Goal: Information Seeking & Learning: Learn about a topic

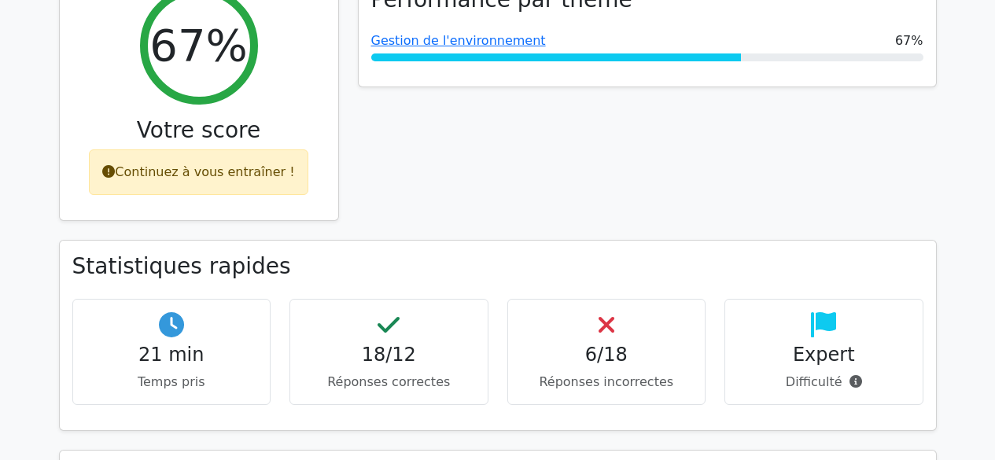
scroll to position [193, 0]
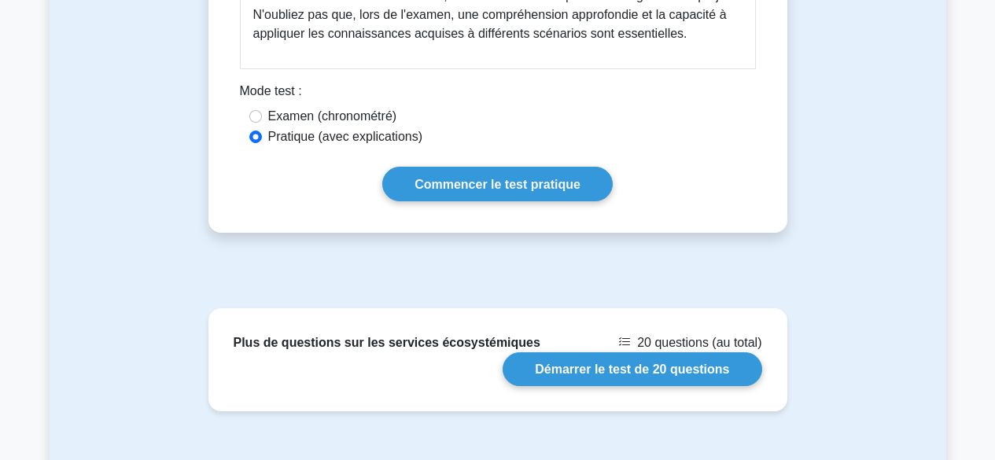
scroll to position [1054, 0]
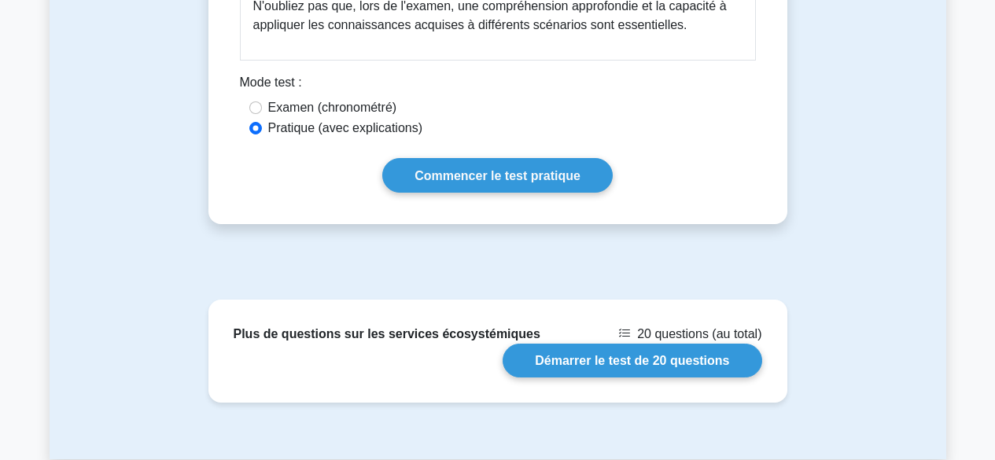
drag, startPoint x: 1003, startPoint y: 65, endPoint x: 979, endPoint y: 329, distance: 265.3
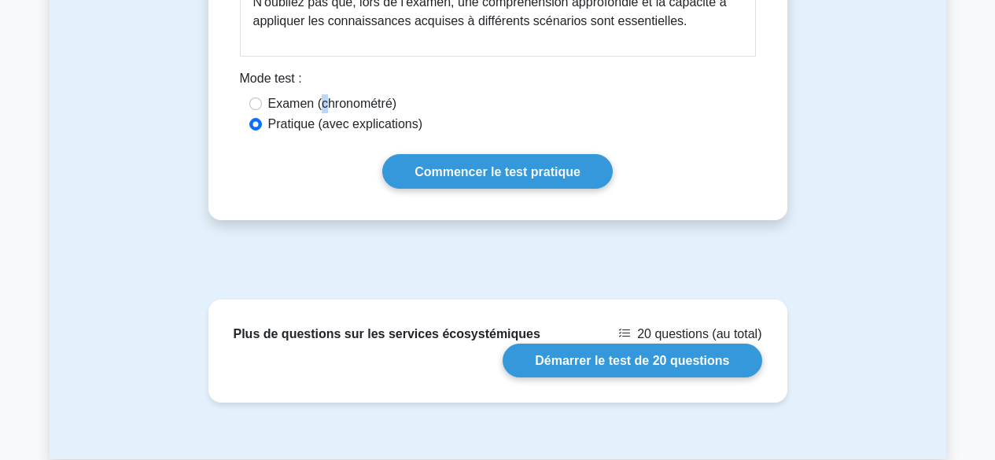
click at [319, 105] on font "Examen (chronométré)" at bounding box center [332, 103] width 129 height 13
click at [251, 103] on input "Examen (chronométré)" at bounding box center [255, 103] width 13 height 13
radio input "true"
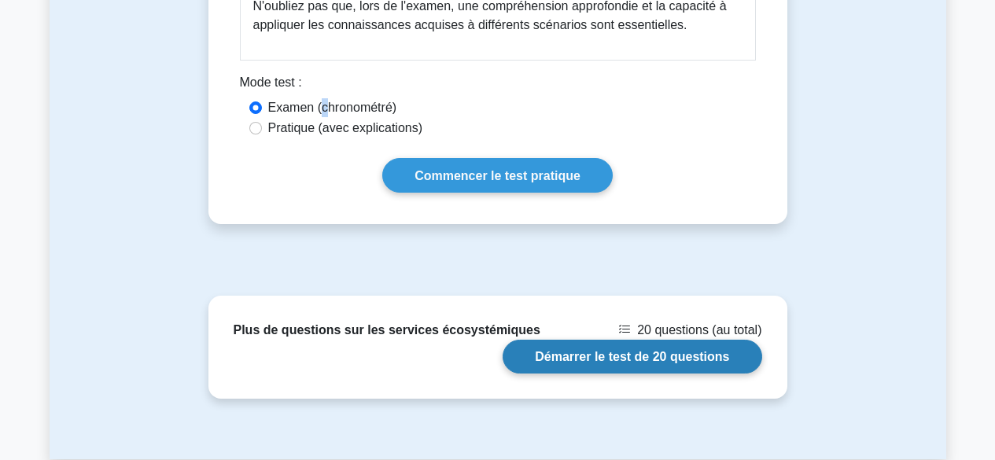
click at [649, 356] on link "Démarrer le test de 20 questions" at bounding box center [631, 357] width 259 height 34
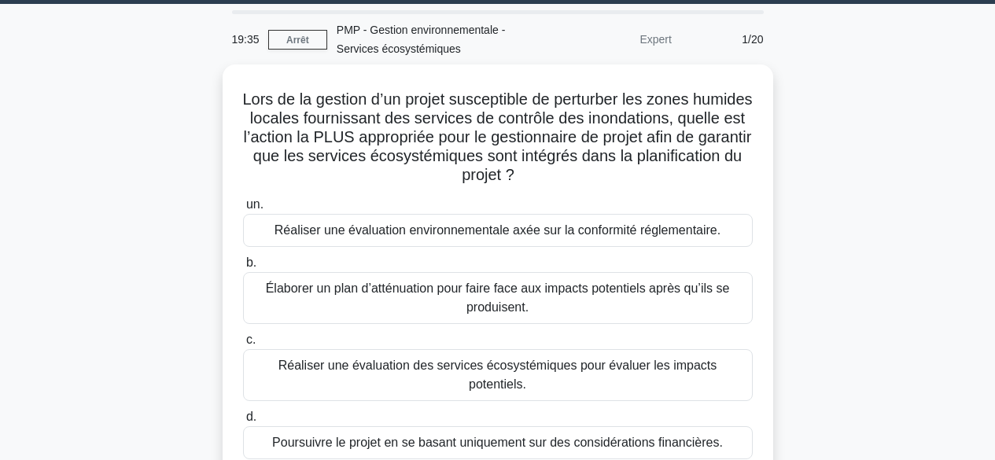
scroll to position [34, 0]
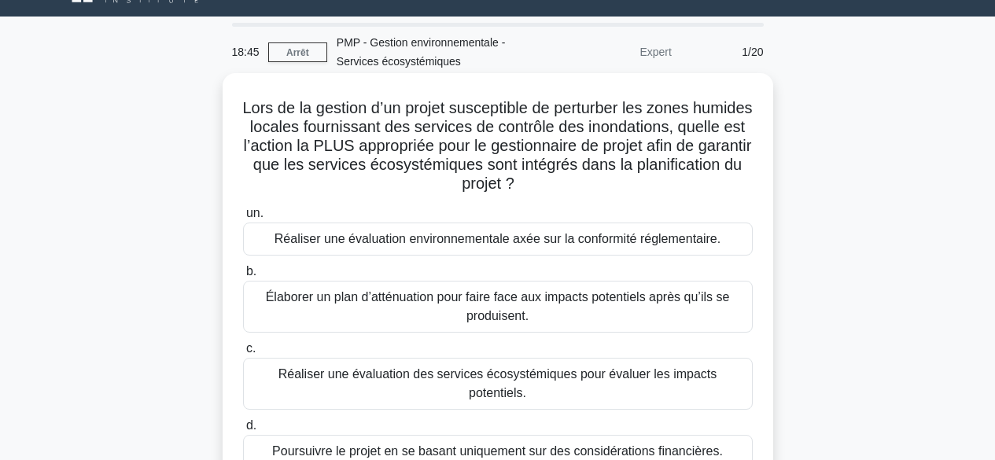
click at [656, 375] on font "Réaliser une évaluation des services écosystémiques pour évaluer les impacts po…" at bounding box center [497, 383] width 439 height 32
click at [243, 354] on input "c. Réaliser une évaluation des services écosystémiques pour évaluer les impacts…" at bounding box center [243, 349] width 0 height 10
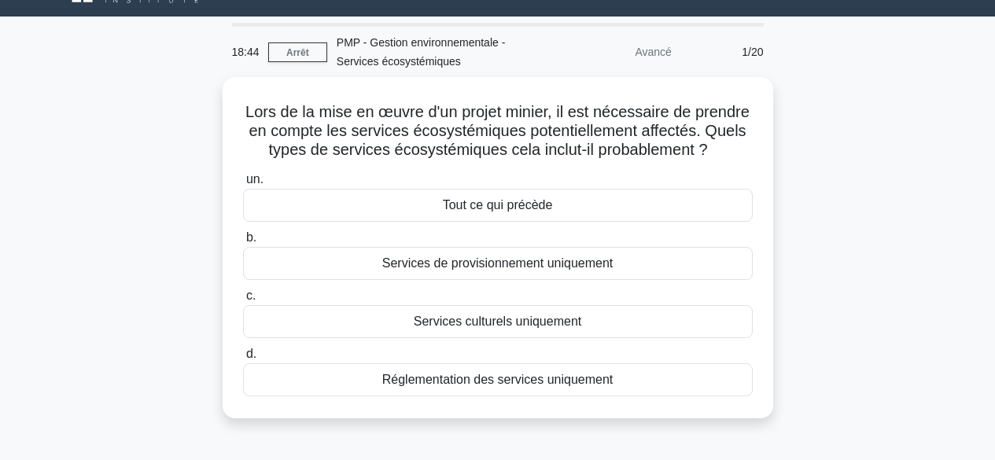
scroll to position [0, 0]
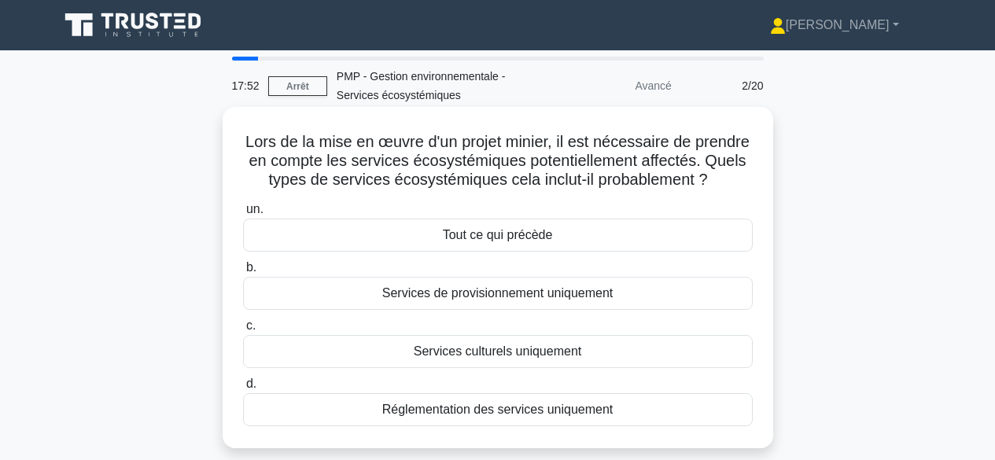
click at [542, 233] on font "Tout ce qui précède" at bounding box center [498, 234] width 110 height 13
click at [243, 215] on input "un. Tout ce qui précède" at bounding box center [243, 209] width 0 height 10
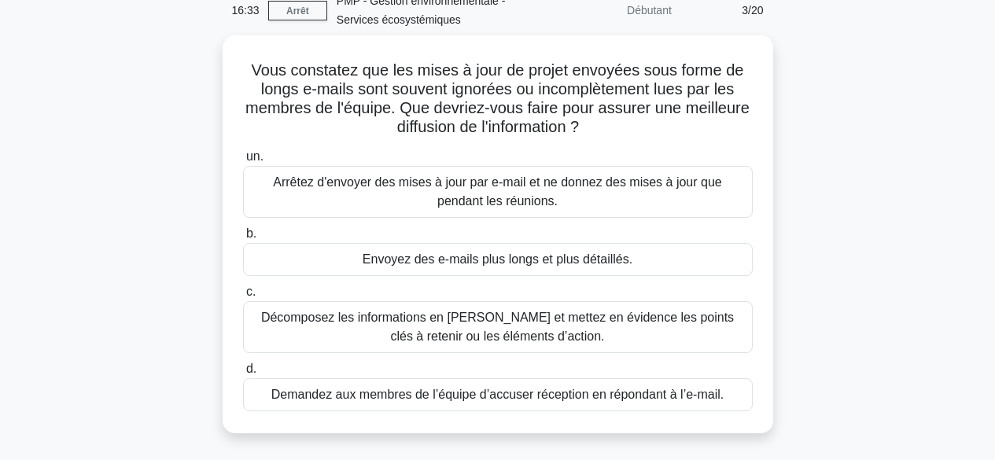
scroll to position [82, 0]
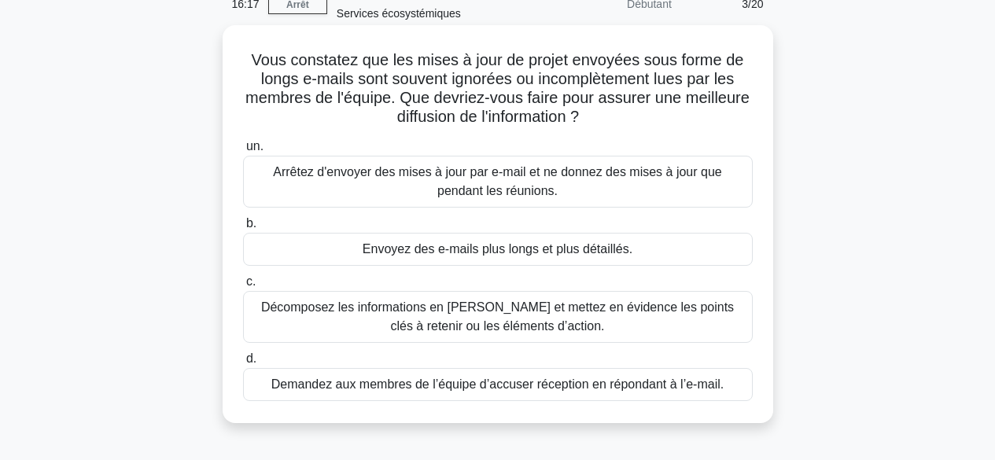
click at [640, 174] on font "Arrêtez d'envoyer des mises à jour par e-mail et ne donnez des mises à jour que…" at bounding box center [497, 181] width 448 height 32
click at [243, 152] on input "un. Arrêtez d'envoyer des mises à jour par e-mail et ne donnez des mises à jour…" at bounding box center [243, 147] width 0 height 10
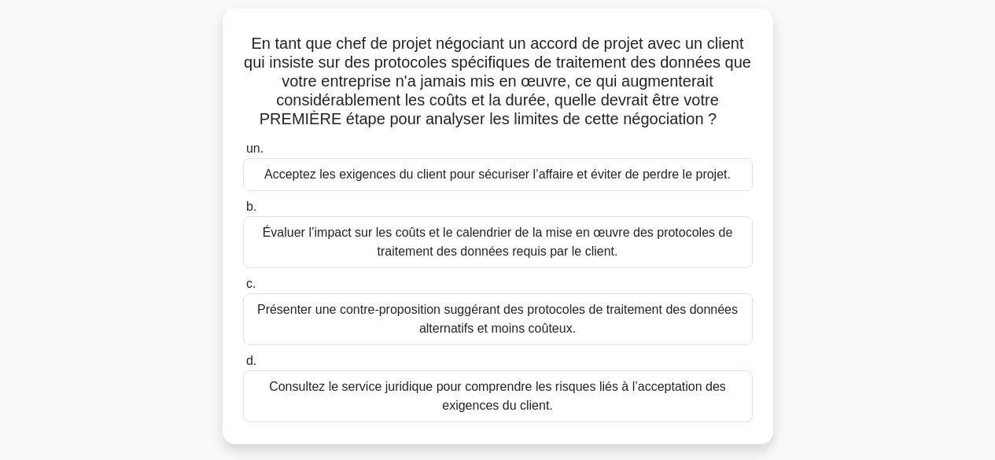
scroll to position [62, 0]
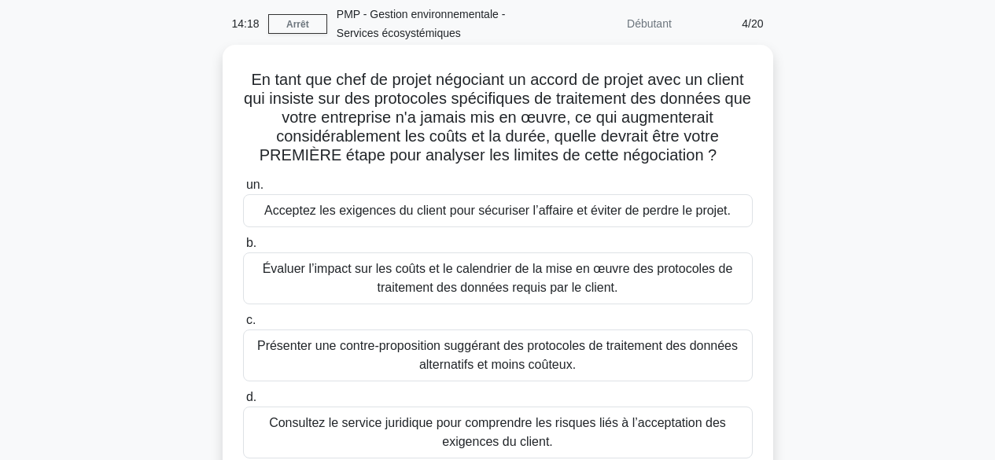
click at [674, 276] on font "Évaluer l’impact sur les coûts et le calendrier de la mise en œuvre des protoco…" at bounding box center [498, 278] width 470 height 32
click at [243, 248] on input "b. Évaluer l’impact sur les coûts et le calendrier de la mise en œuvre des prot…" at bounding box center [243, 243] width 0 height 10
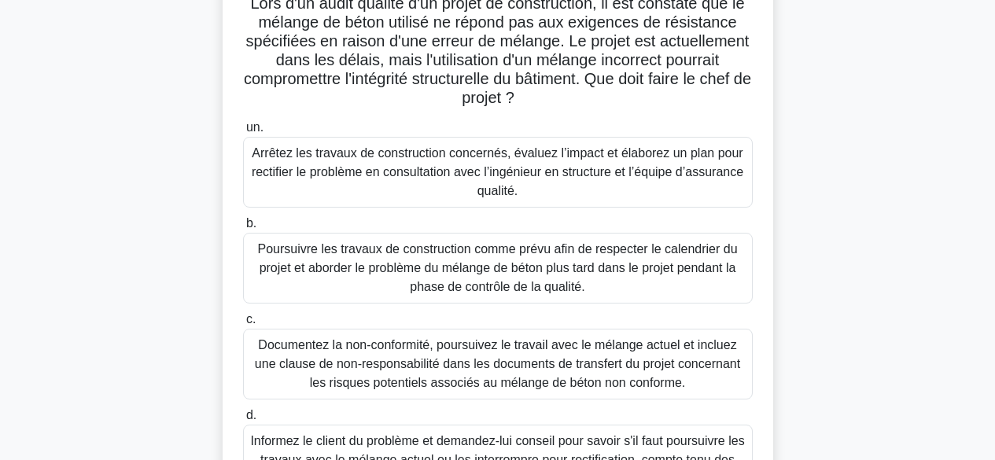
scroll to position [119, 0]
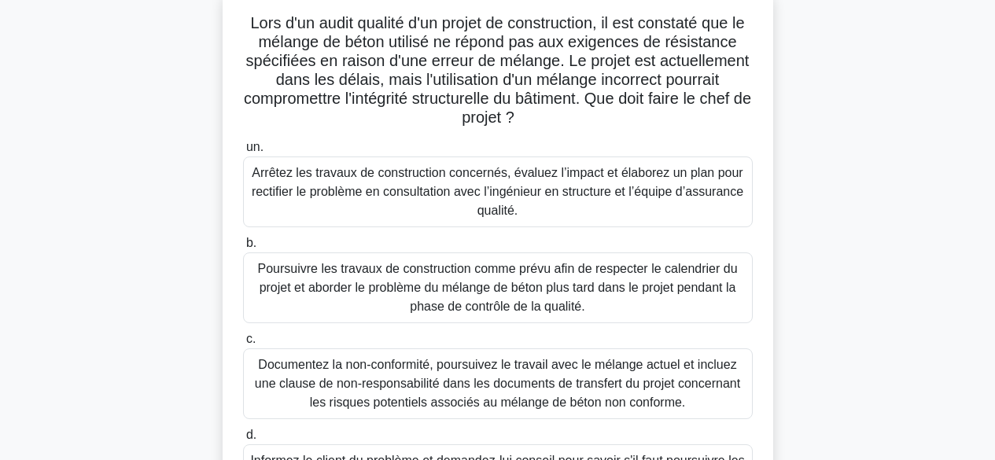
click at [701, 179] on font "Arrêtez les travaux de construction concernés, évaluez l’impact et élaborez un …" at bounding box center [497, 191] width 491 height 51
click at [243, 153] on input "un. Arrêtez les travaux de construction concernés, évaluez l’impact et élaborez…" at bounding box center [243, 147] width 0 height 10
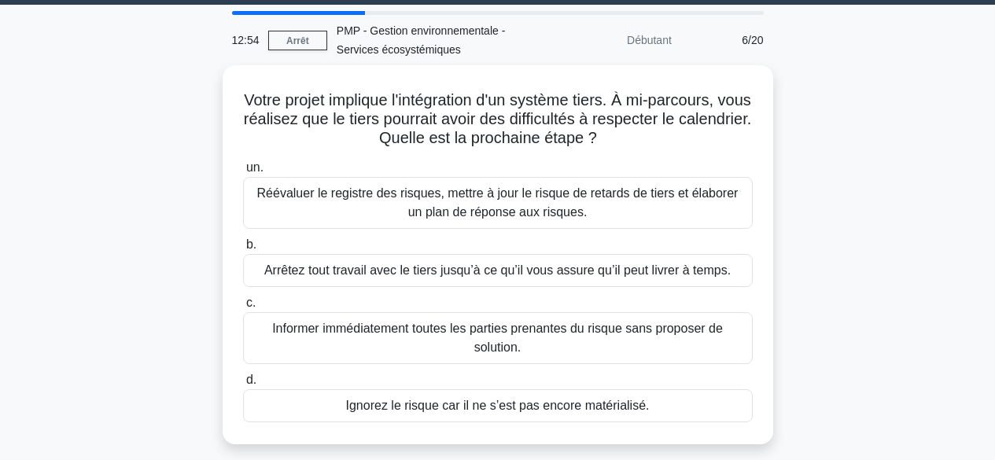
scroll to position [0, 0]
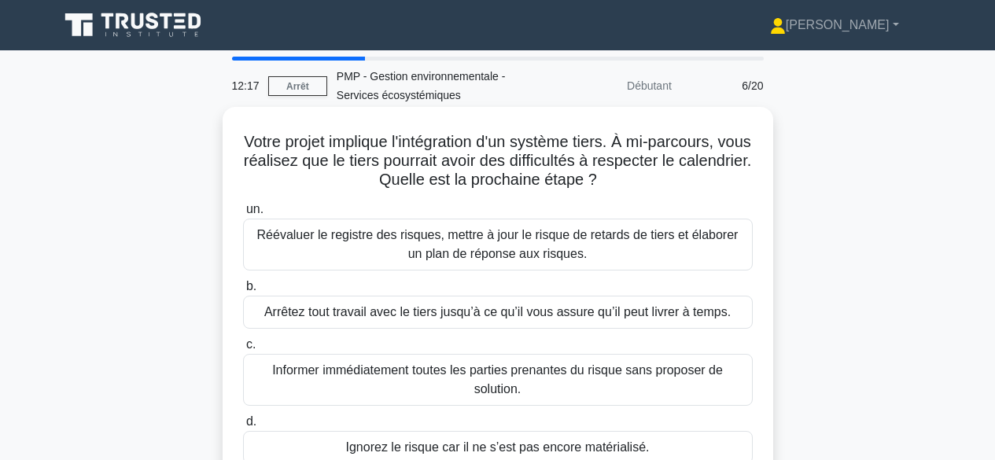
click at [617, 236] on font "Réévaluer le registre des risques, mettre à jour le risque de retards de tiers …" at bounding box center [497, 244] width 481 height 32
click at [243, 215] on input "un. Réévaluer le registre des risques, mettre à jour le risque de retards de ti…" at bounding box center [243, 209] width 0 height 10
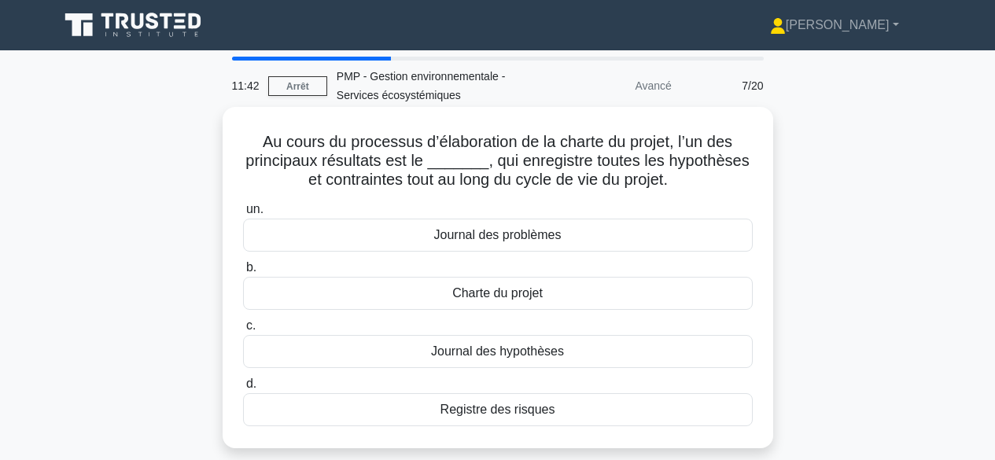
click at [589, 292] on div "Charte du projet" at bounding box center [497, 293] width 509 height 33
click at [243, 273] on input "b. Charte du projet" at bounding box center [243, 268] width 0 height 10
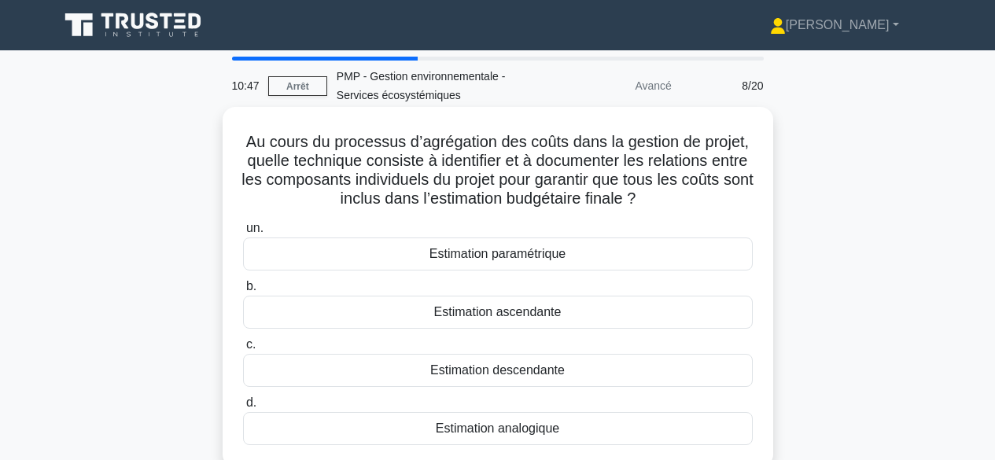
click at [618, 316] on div "Estimation ascendante" at bounding box center [497, 312] width 509 height 33
click at [243, 292] on input "b. Estimation ascendante" at bounding box center [243, 286] width 0 height 10
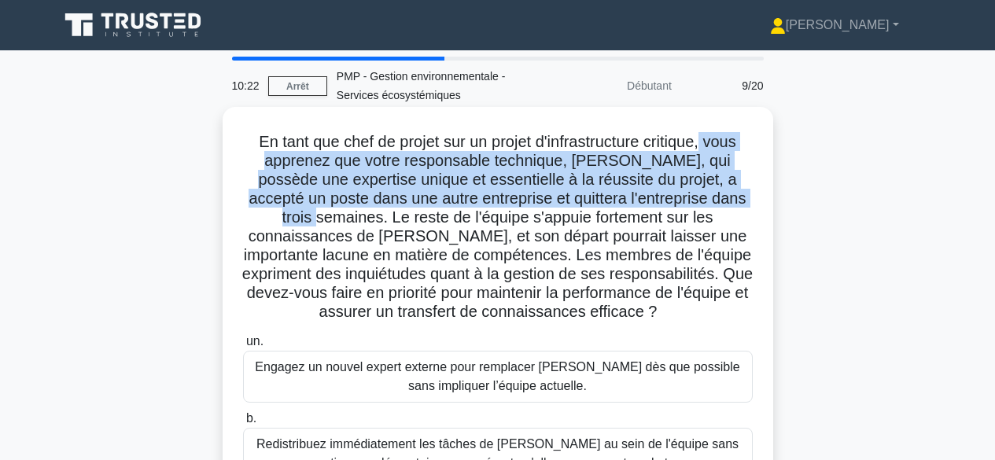
drag, startPoint x: 708, startPoint y: 145, endPoint x: 310, endPoint y: 218, distance: 404.5
click at [310, 218] on font "En tant que chef de projet sur un projet d'infrastructure critique, vous appren…" at bounding box center [497, 226] width 510 height 187
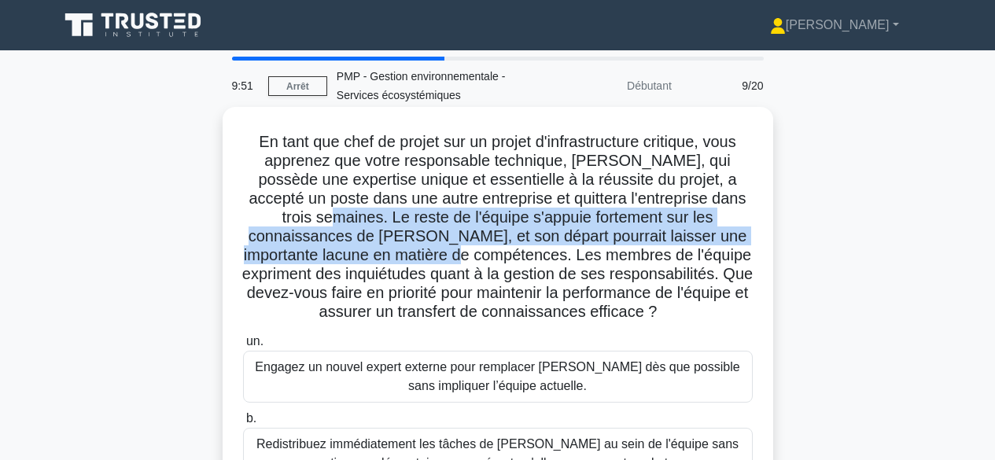
drag, startPoint x: 317, startPoint y: 218, endPoint x: 451, endPoint y: 248, distance: 137.9
click at [451, 248] on font "En tant que chef de projet sur un projet d'infrastructure critique, vous appren…" at bounding box center [497, 226] width 510 height 187
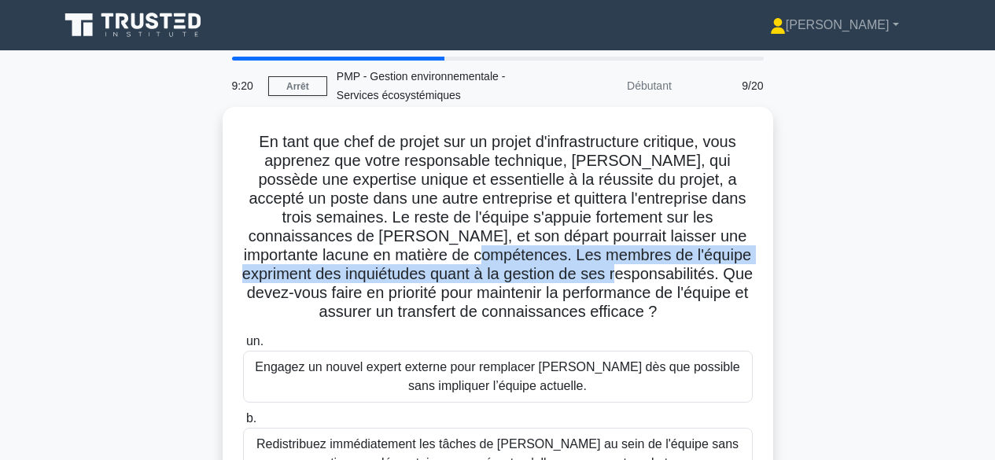
drag, startPoint x: 476, startPoint y: 252, endPoint x: 634, endPoint y: 274, distance: 159.4
click at [634, 274] on font "En tant que chef de projet sur un projet d'infrastructure critique, vous appren…" at bounding box center [497, 226] width 510 height 187
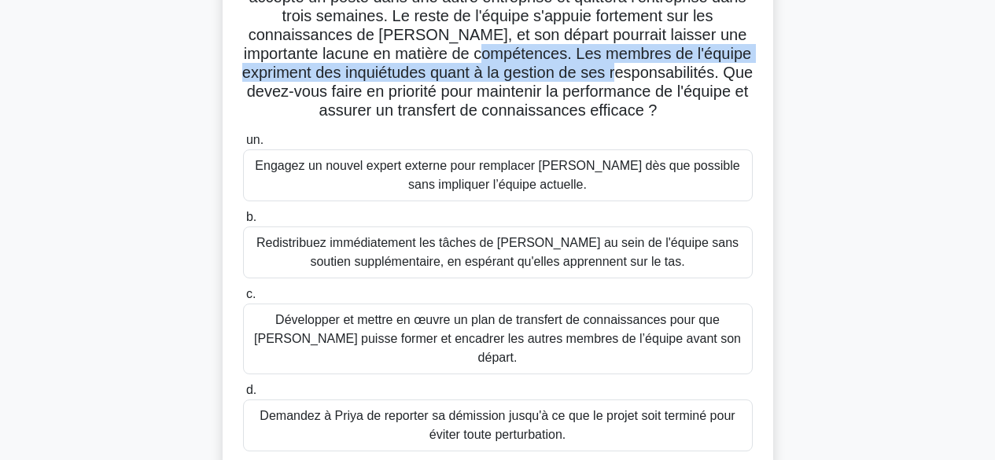
scroll to position [227, 0]
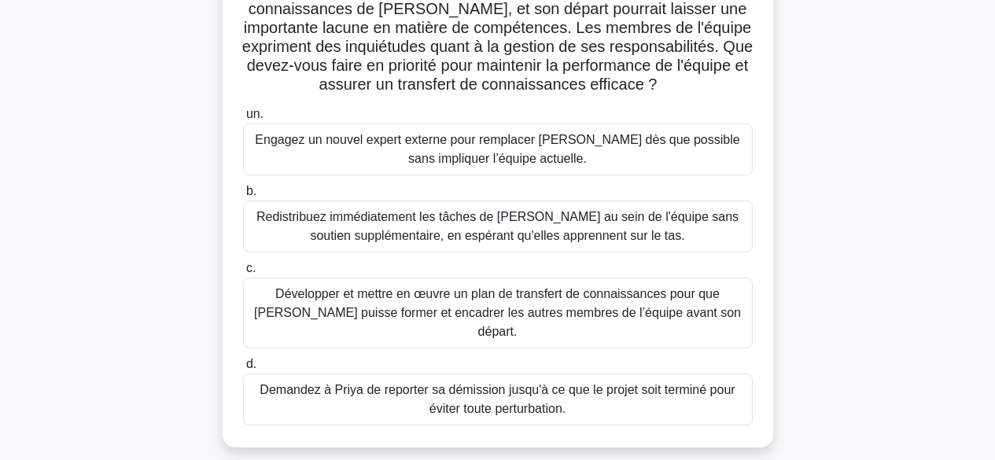
click at [671, 298] on font "Développer et mettre en œuvre un plan de transfert de connaissances pour que Pr…" at bounding box center [497, 312] width 487 height 51
click at [243, 274] on input "c. Développer et mettre en œuvre un plan de transfert de connaissances pour que…" at bounding box center [243, 268] width 0 height 10
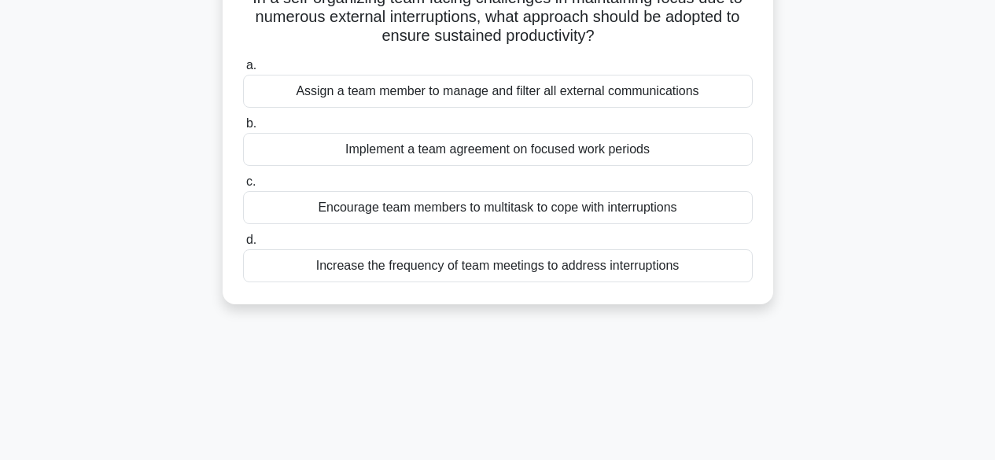
scroll to position [0, 0]
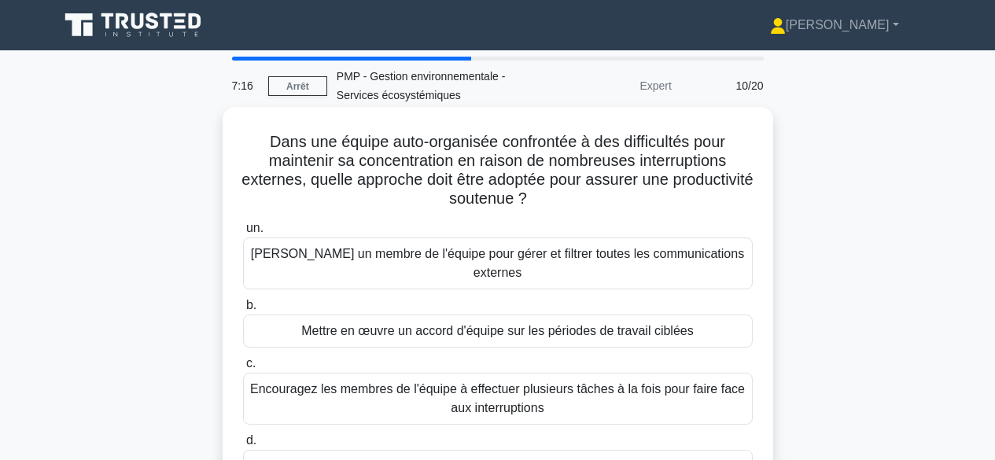
drag, startPoint x: 265, startPoint y: 142, endPoint x: 604, endPoint y: 200, distance: 343.7
click at [604, 200] on h5 "Dans une équipe auto-organisée confrontée à des difficultés pour maintenir sa c…" at bounding box center [497, 170] width 513 height 77
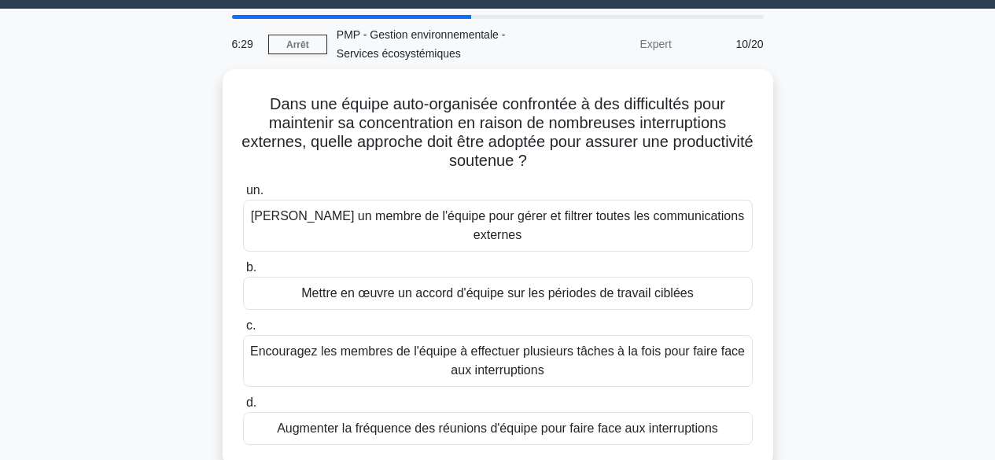
scroll to position [11, 0]
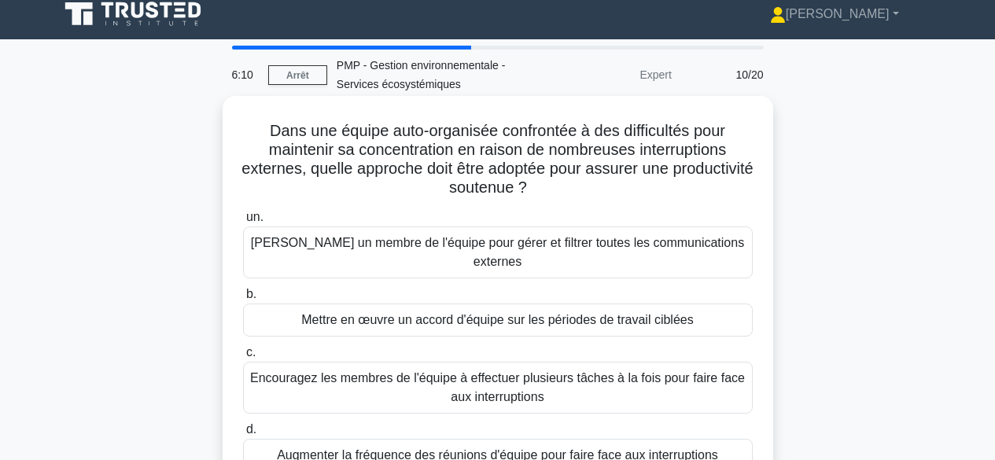
click at [564, 374] on font "Encouragez les membres de l'équipe à effectuer plusieurs tâches à la fois pour …" at bounding box center [497, 388] width 495 height 38
click at [243, 358] on input "c. Encouragez les membres de l'équipe à effectuer plusieurs tâches à la fois po…" at bounding box center [243, 353] width 0 height 10
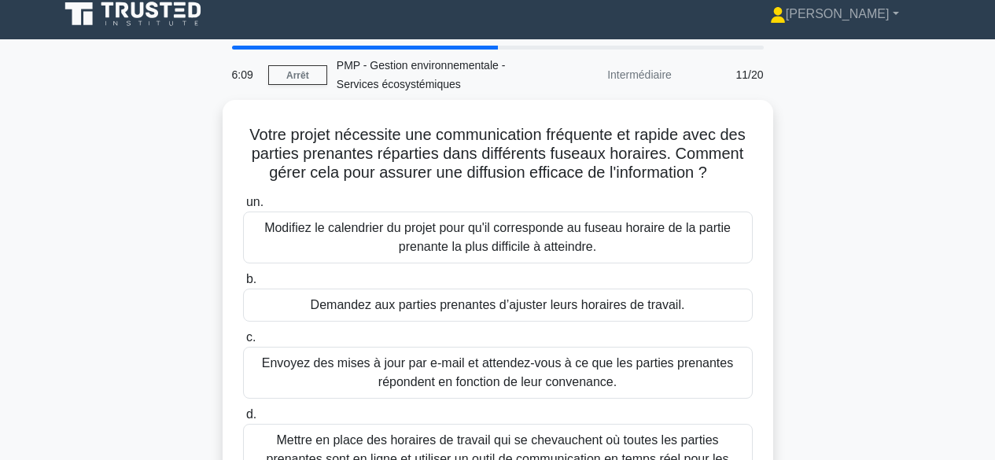
scroll to position [0, 0]
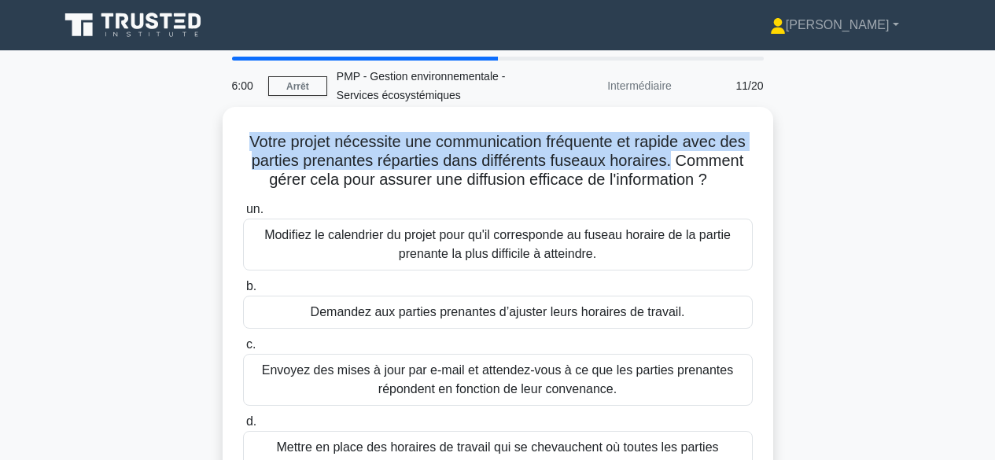
drag, startPoint x: 245, startPoint y: 139, endPoint x: 672, endPoint y: 163, distance: 428.3
click at [672, 163] on font "Votre projet nécessite une communication fréquente et rapide avec des parties p…" at bounding box center [496, 160] width 495 height 55
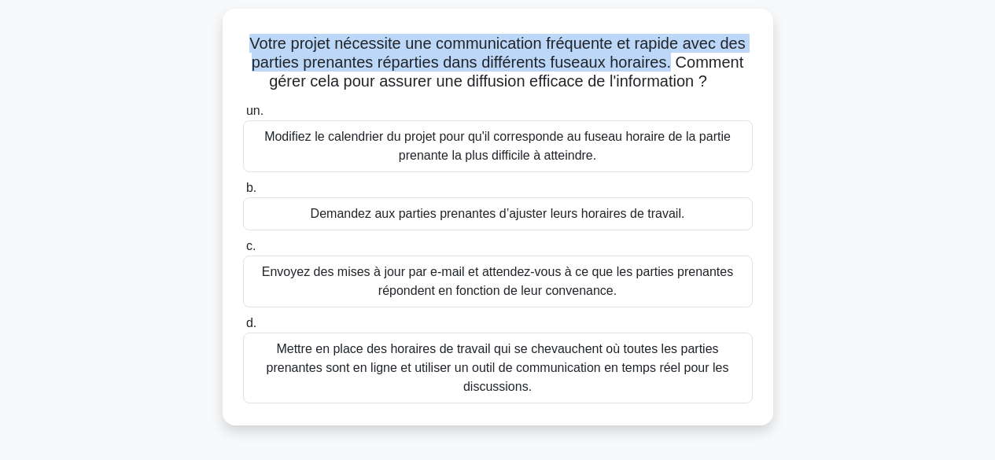
scroll to position [104, 0]
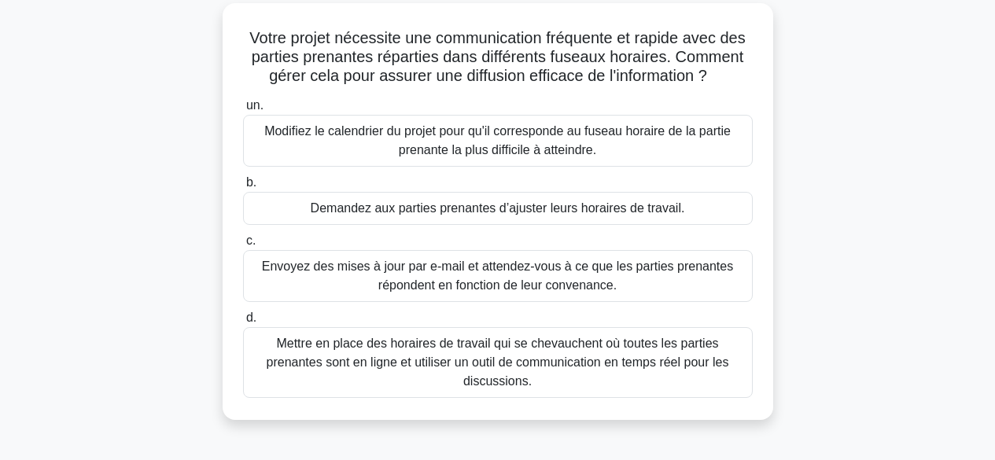
click at [507, 366] on font "Mettre en place des horaires de travail qui se chevauchent où toutes les partie…" at bounding box center [498, 361] width 462 height 51
click at [243, 323] on input "d. Mettre en place des horaires de travail qui se chevauchent où toutes les par…" at bounding box center [243, 318] width 0 height 10
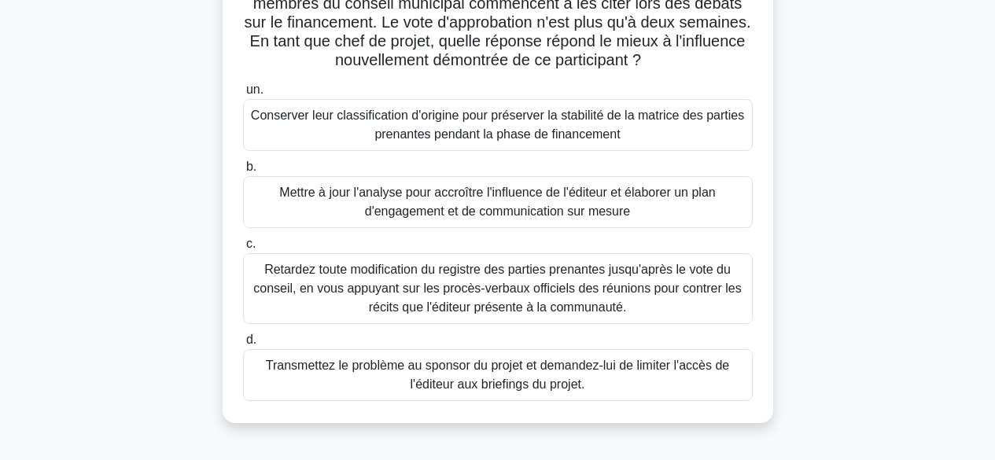
scroll to position [226, 0]
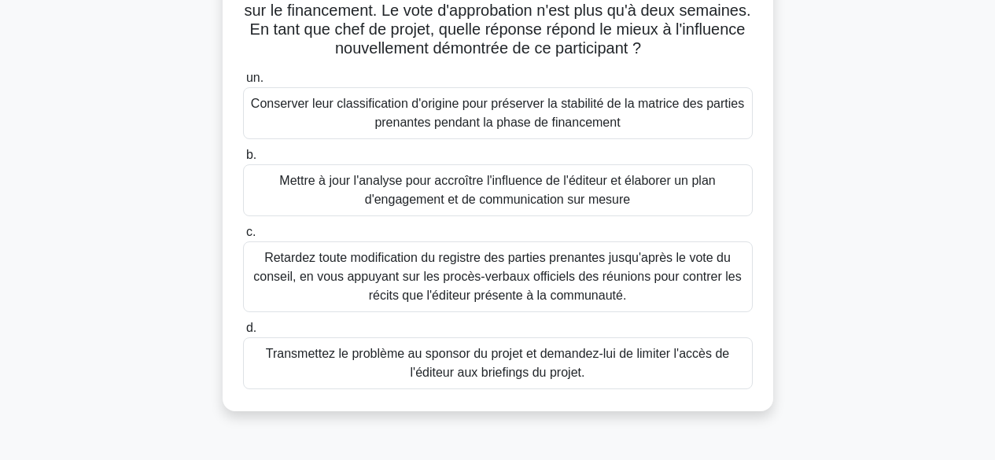
click at [534, 197] on font "Mettre à jour l'analyse pour accroître l'influence de l'éditeur et élaborer un …" at bounding box center [497, 190] width 436 height 32
click at [243, 160] on input "b. Mettre à jour l'analyse pour accroître l'influence de l'éditeur et élaborer …" at bounding box center [243, 155] width 0 height 10
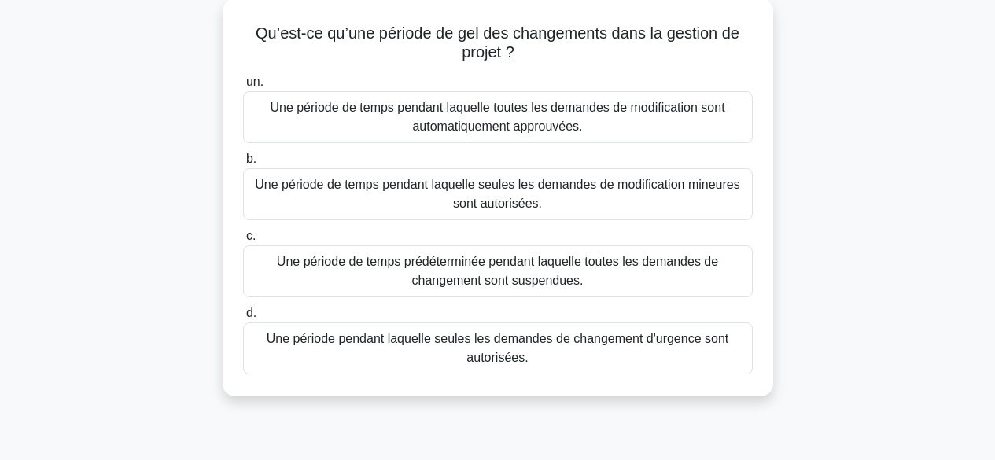
scroll to position [154, 0]
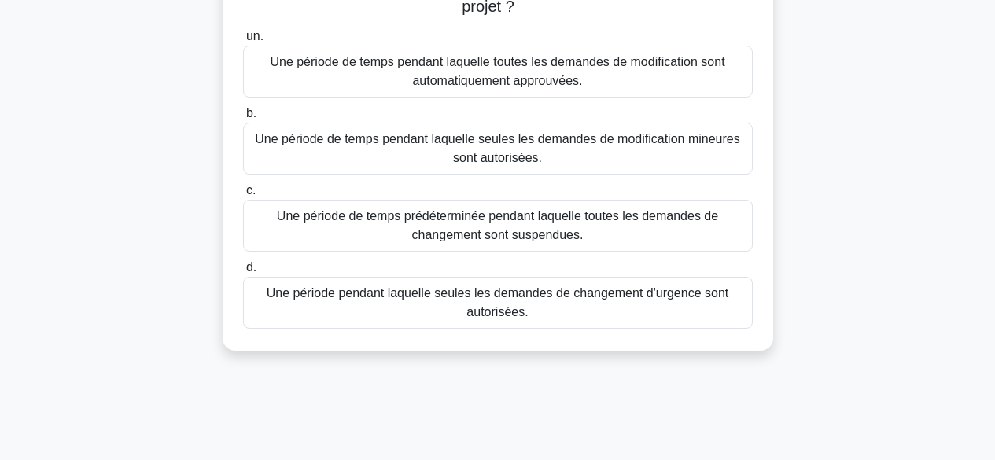
click at [581, 224] on font "Une période de temps prédéterminée pendant laquelle toutes les demandes de chan…" at bounding box center [497, 225] width 441 height 32
click at [243, 196] on input "c. Une période de temps prédéterminée pendant laquelle toutes les demandes de c…" at bounding box center [243, 191] width 0 height 10
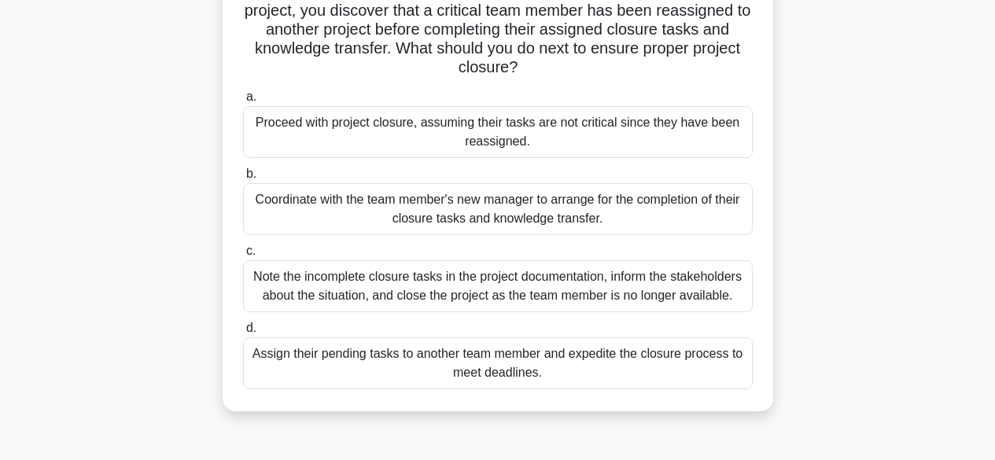
scroll to position [0, 0]
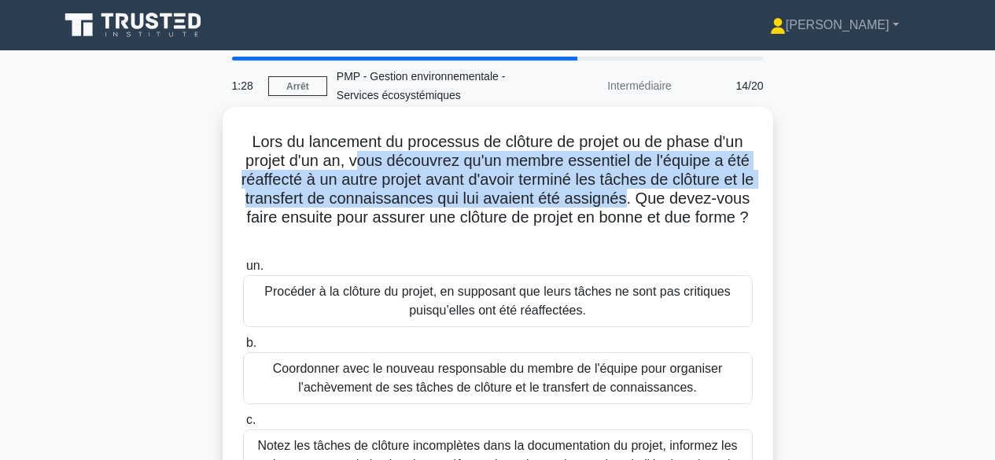
drag, startPoint x: 366, startPoint y: 161, endPoint x: 716, endPoint y: 200, distance: 352.8
click at [716, 200] on font "Lors du lancement du processus de clôture de projet ou de phase d'un projet d'u…" at bounding box center [497, 179] width 513 height 93
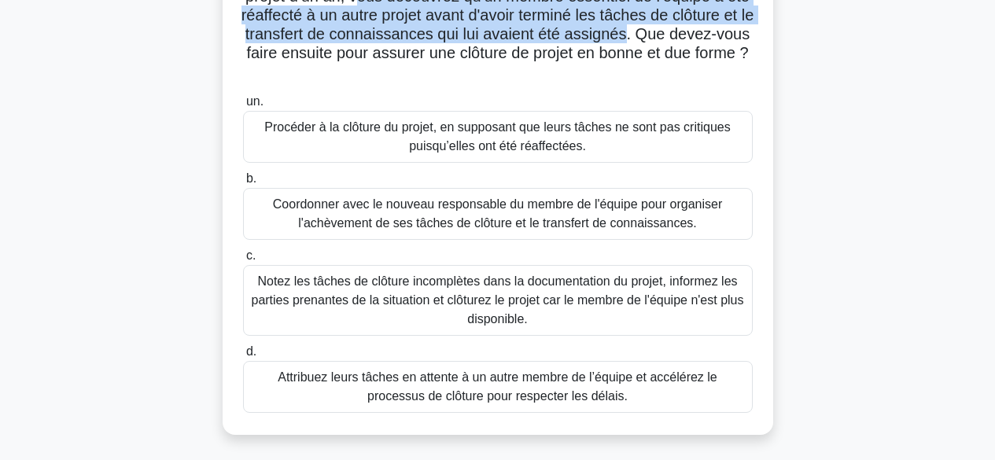
scroll to position [175, 0]
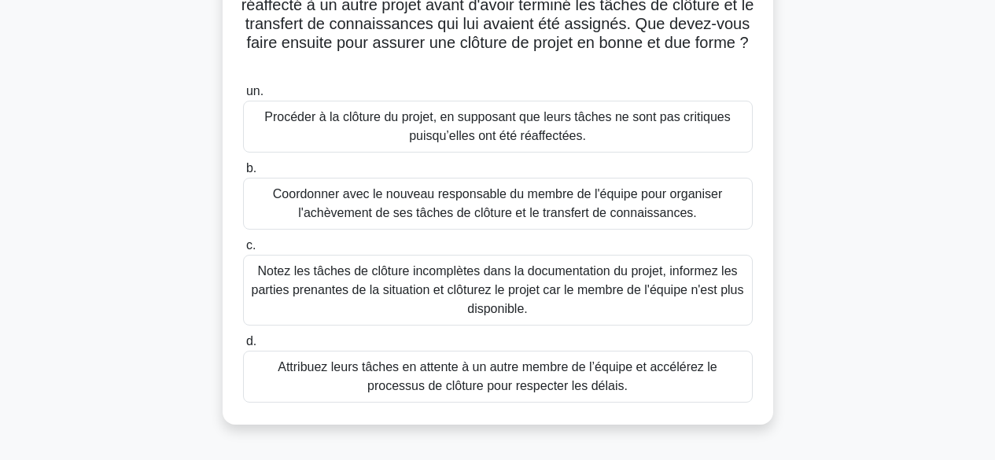
click at [627, 200] on font "Coordonner avec le nouveau responsable du membre de l'équipe pour organiser l'a…" at bounding box center [497, 203] width 449 height 32
click at [243, 174] on input "b. Coordonner avec le nouveau responsable du membre de l'équipe pour organiser …" at bounding box center [243, 169] width 0 height 10
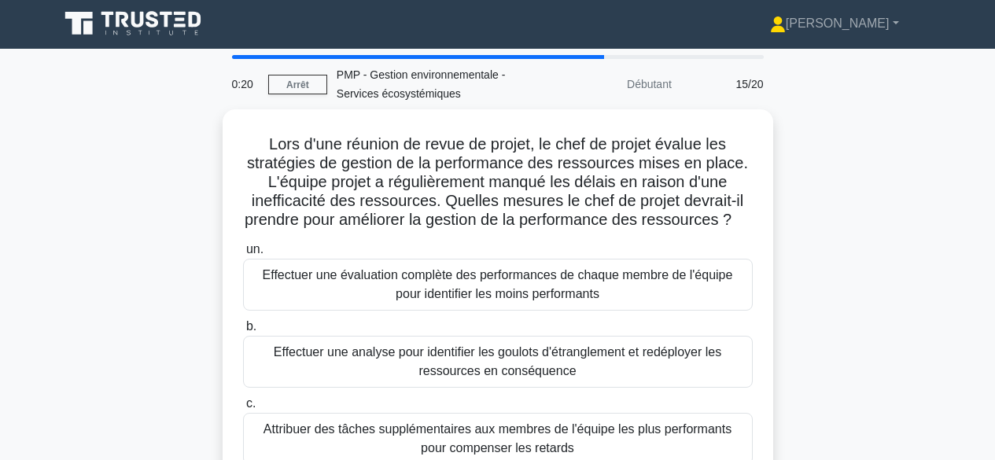
scroll to position [0, 0]
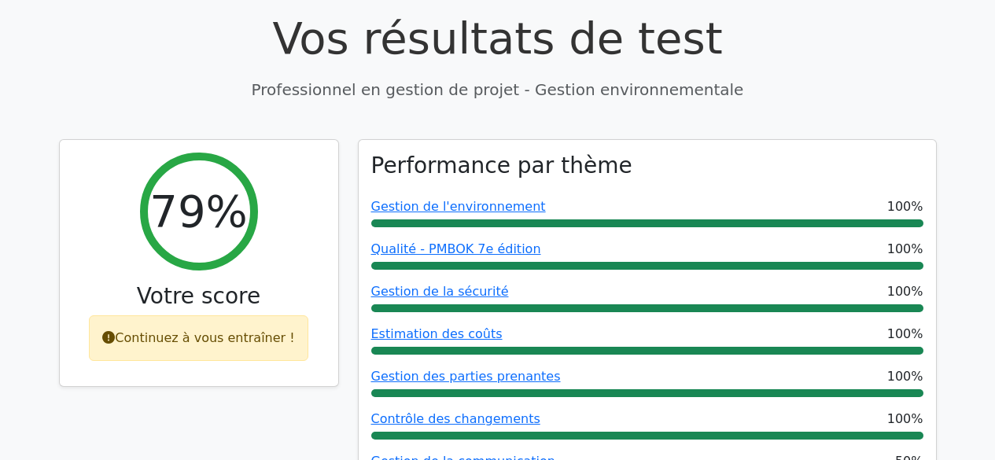
scroll to position [63, 0]
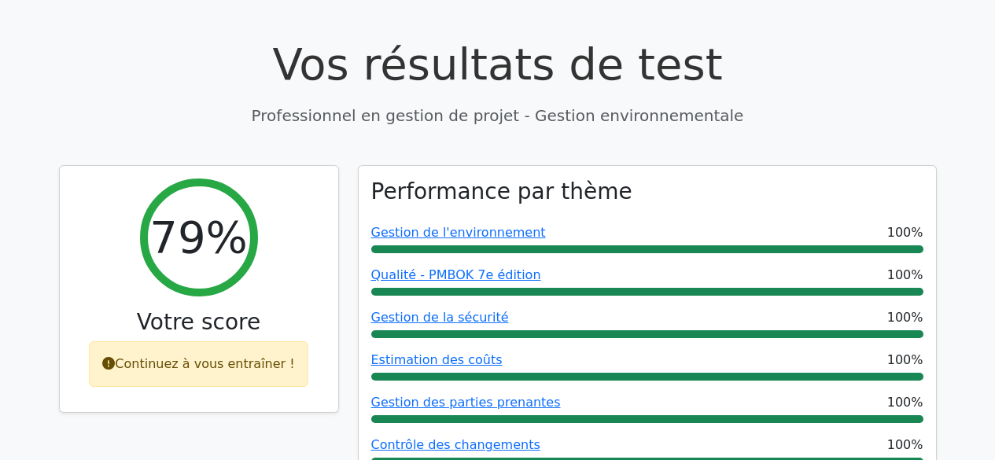
drag, startPoint x: 1003, startPoint y: 64, endPoint x: 991, endPoint y: 75, distance: 16.7
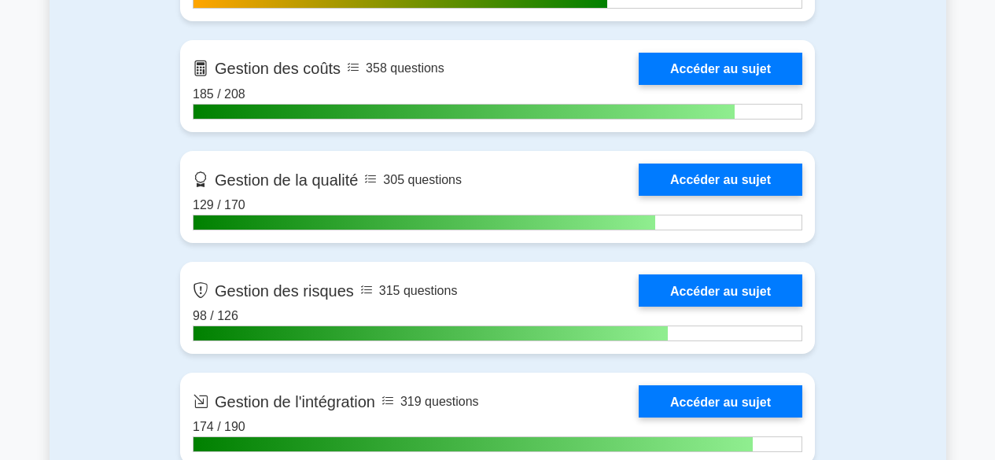
scroll to position [913, 0]
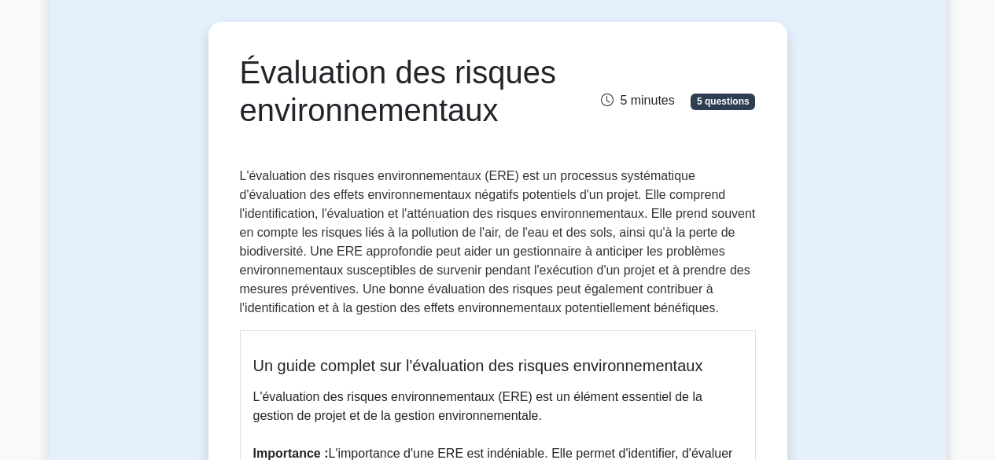
scroll to position [154, 0]
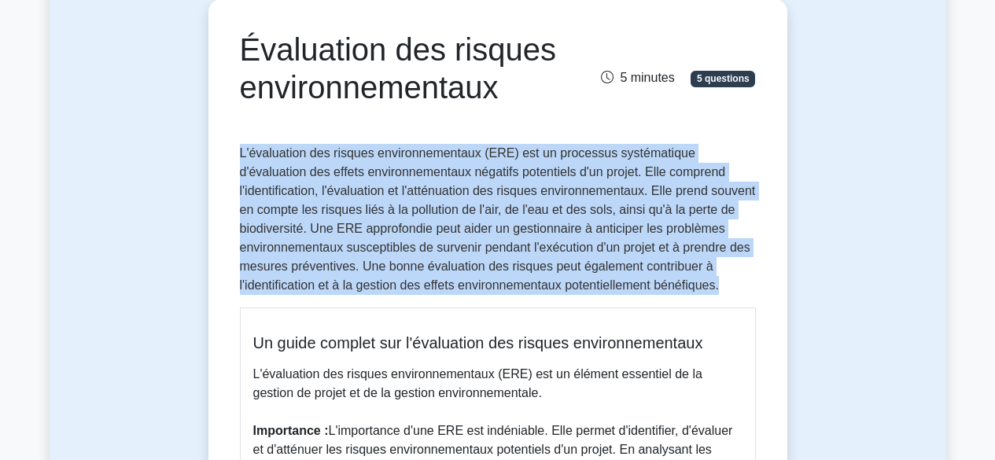
drag, startPoint x: 239, startPoint y: 148, endPoint x: 654, endPoint y: 278, distance: 434.9
click at [654, 278] on p "L'évaluation des risques environnementaux (ERE) est un processus systématique d…" at bounding box center [498, 219] width 516 height 151
copy font "L'évaluation des risques environnementaux (ERE) est un processus systématique d…"
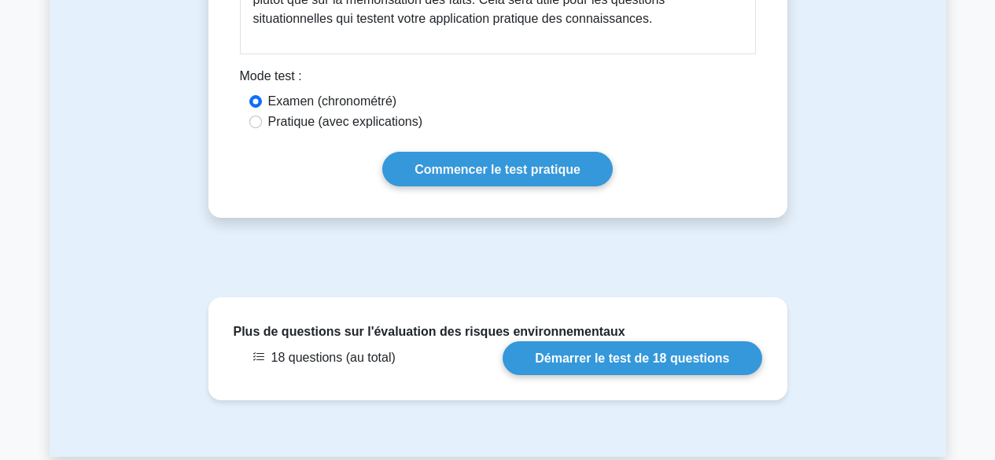
scroll to position [878, 0]
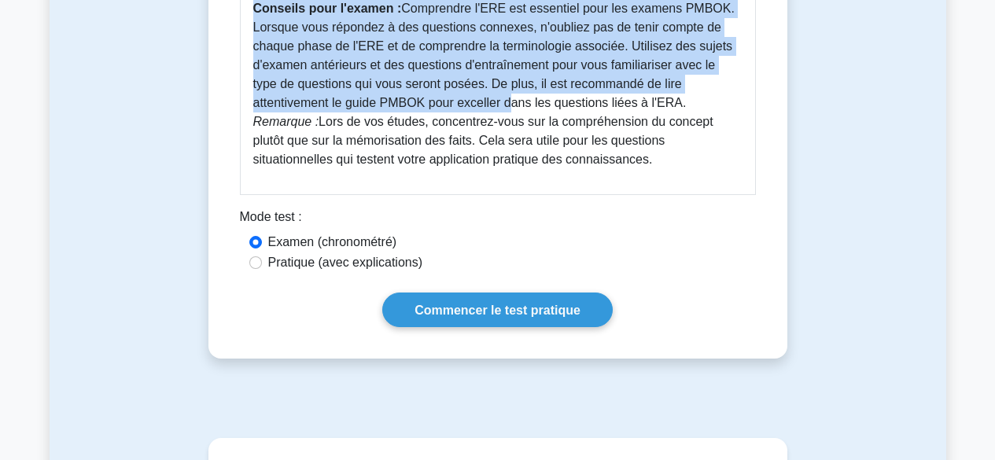
drag, startPoint x: 256, startPoint y: 348, endPoint x: 701, endPoint y: 169, distance: 479.0
copy div "Un guide complet sur l'évaluation des risques environnementaux L'évaluation des…"
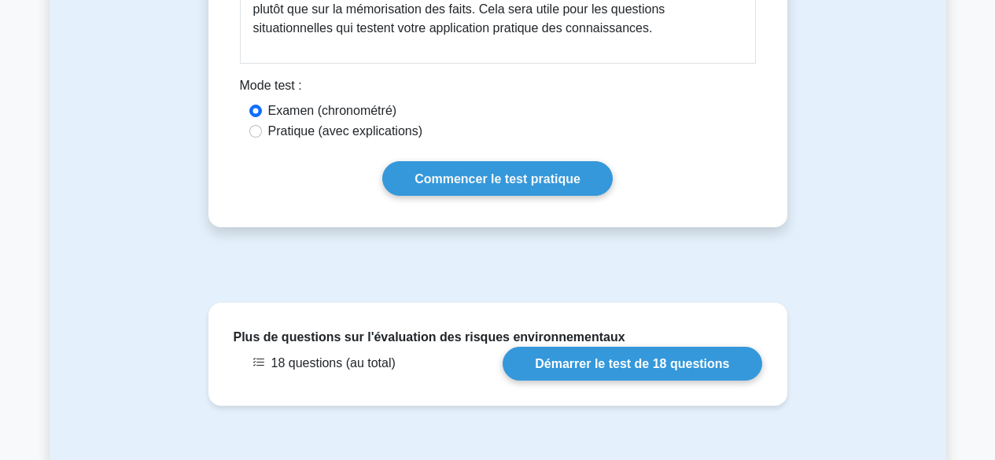
scroll to position [1028, 0]
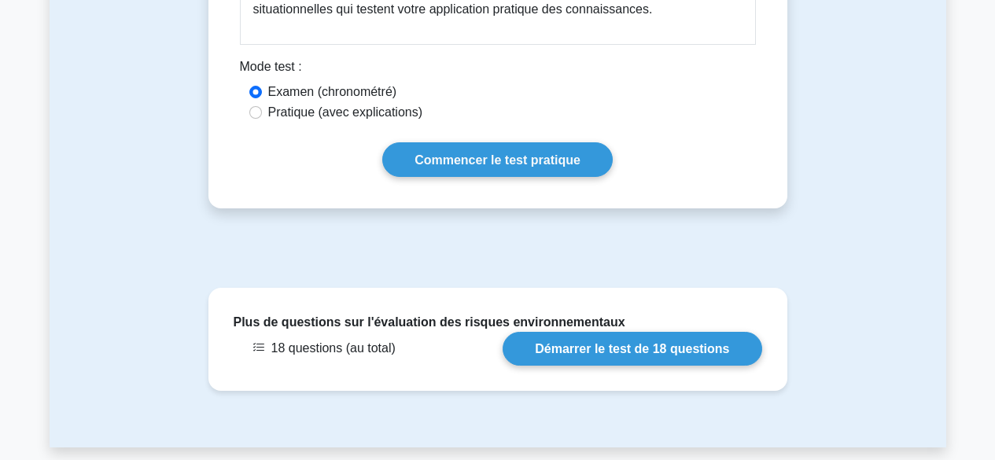
click at [321, 110] on font "Pratique (avec explications)" at bounding box center [345, 111] width 155 height 13
click at [262, 110] on input "Pratique (avec explications)" at bounding box center [255, 112] width 13 height 13
radio input "true"
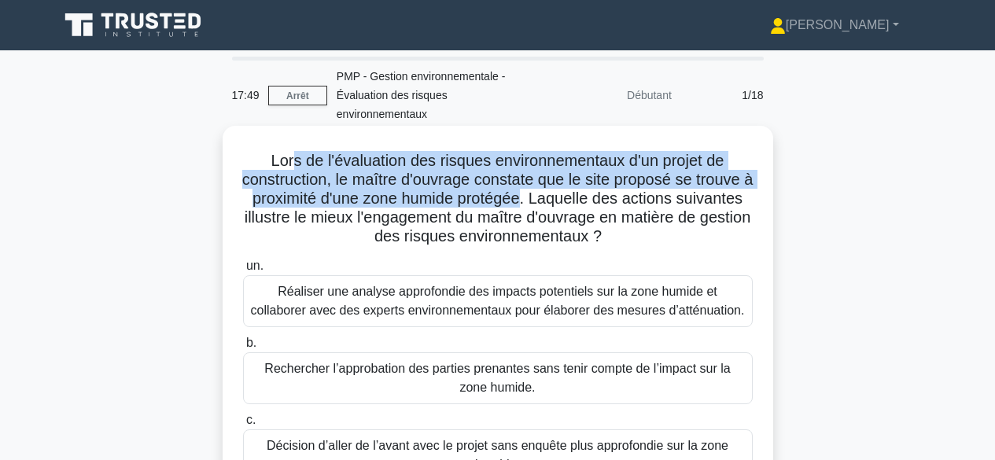
drag, startPoint x: 288, startPoint y: 166, endPoint x: 568, endPoint y: 198, distance: 281.7
click at [568, 198] on font "Lors de l'évaluation des risques environnementaux d'un projet de construction, …" at bounding box center [497, 198] width 511 height 93
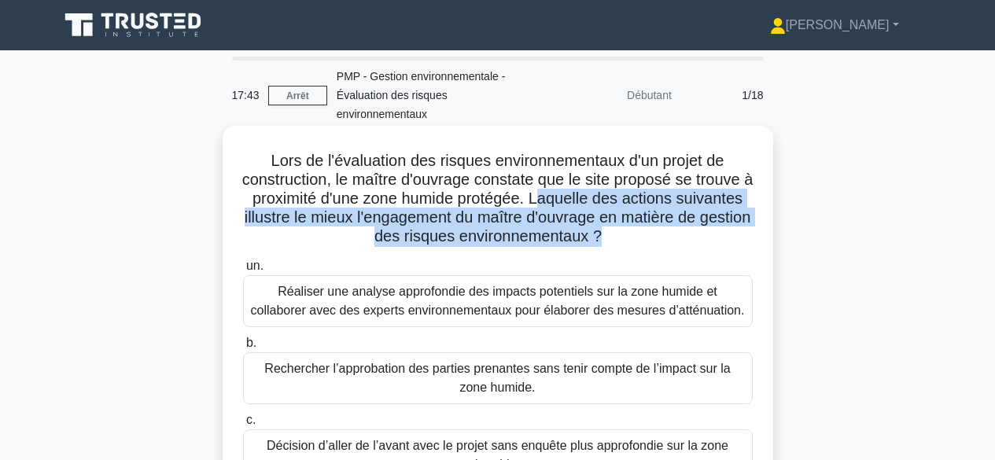
drag, startPoint x: 582, startPoint y: 196, endPoint x: 671, endPoint y: 237, distance: 97.8
click at [671, 237] on font "Lors de l'évaluation des risques environnementaux d'un projet de construction, …" at bounding box center [497, 198] width 511 height 93
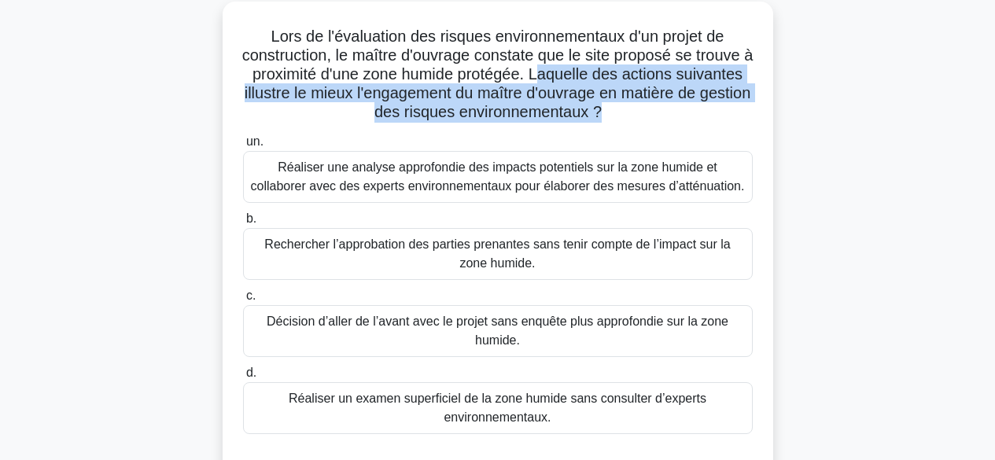
scroll to position [131, 0]
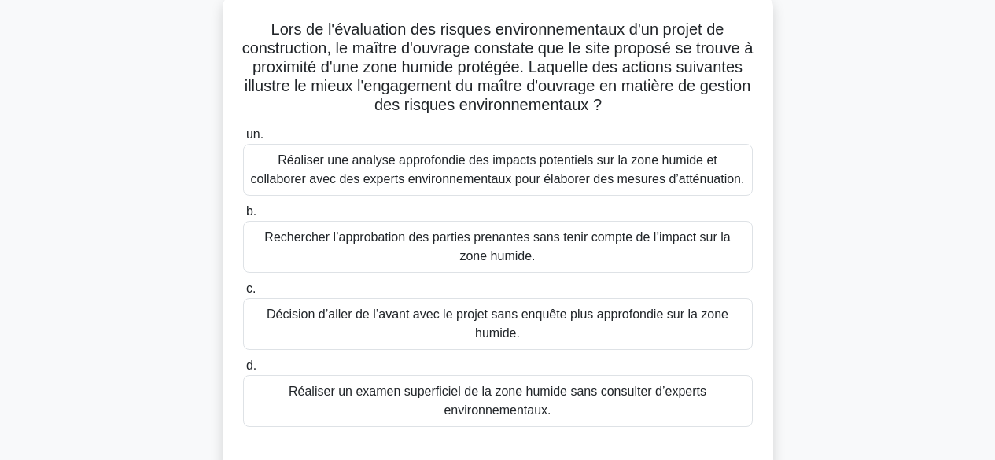
click at [566, 174] on font "Réaliser une analyse approfondie des impacts potentiels sur la zone humide et c…" at bounding box center [498, 169] width 494 height 32
click at [243, 140] on input "un. Réaliser une analyse approfondie des impacts potentiels sur la zone humide …" at bounding box center [243, 135] width 0 height 10
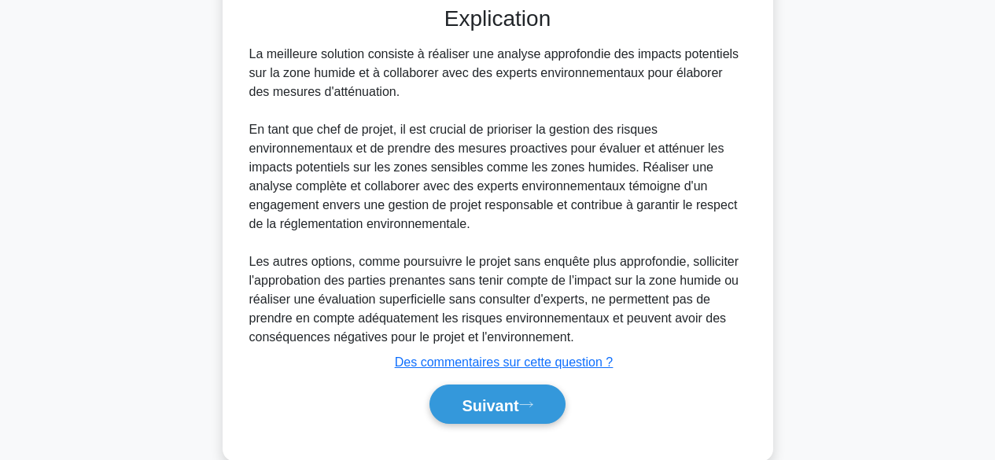
scroll to position [626, 0]
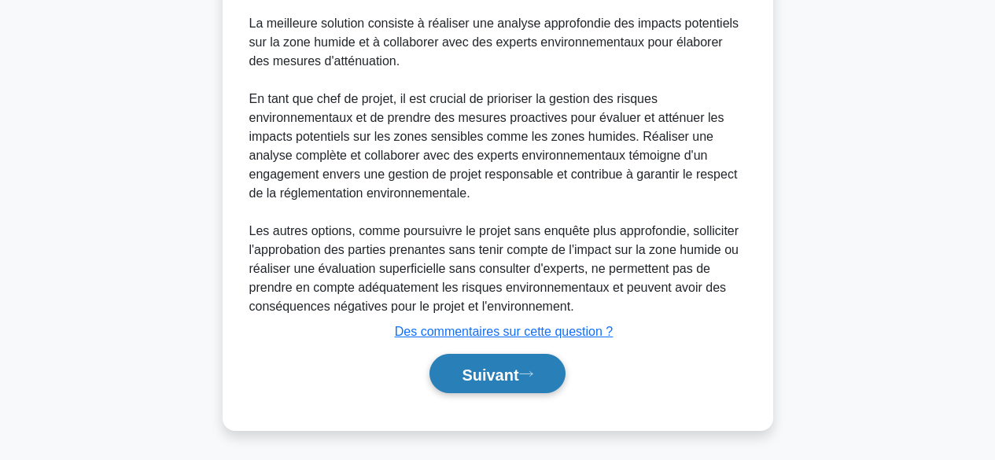
click at [507, 371] on font "Suivant" at bounding box center [490, 374] width 57 height 17
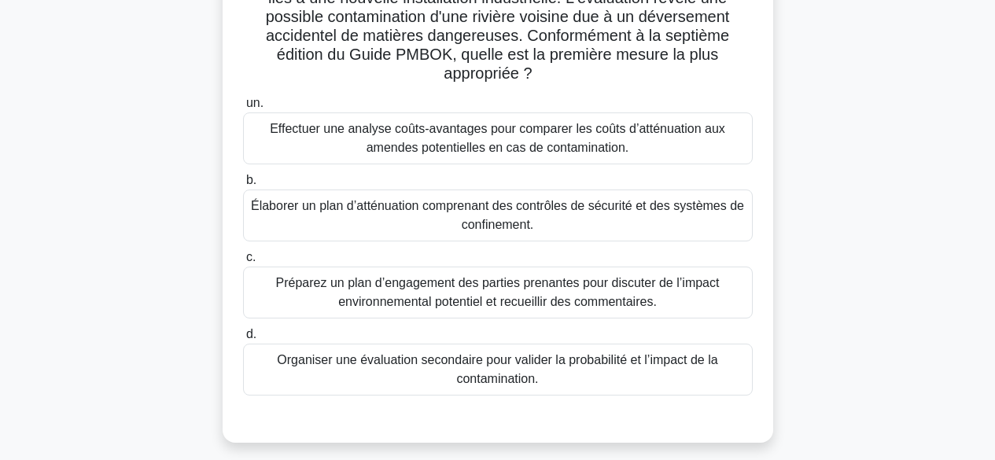
scroll to position [211, 0]
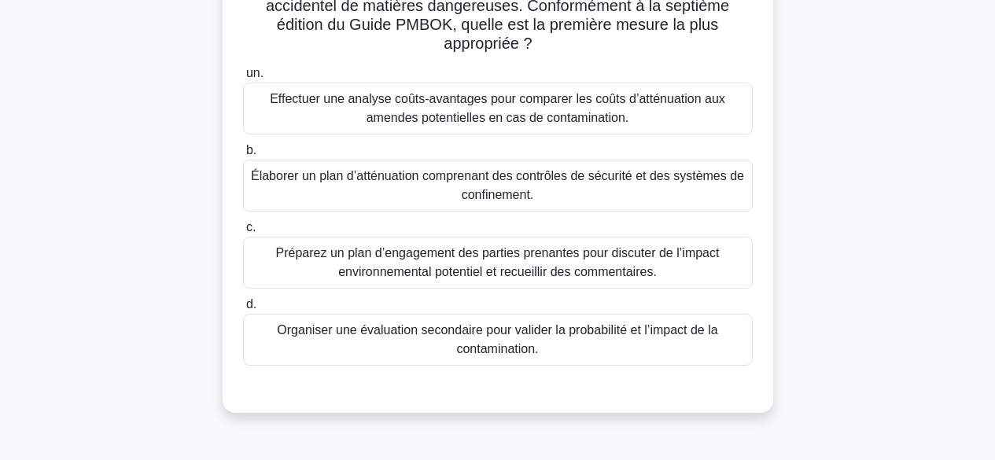
click at [584, 338] on font "Organiser une évaluation secondaire pour valider la probabilité et l’impact de …" at bounding box center [497, 339] width 440 height 32
click at [243, 310] on input "d. Organiser une évaluation secondaire pour valider la probabilité et l’impact …" at bounding box center [243, 305] width 0 height 10
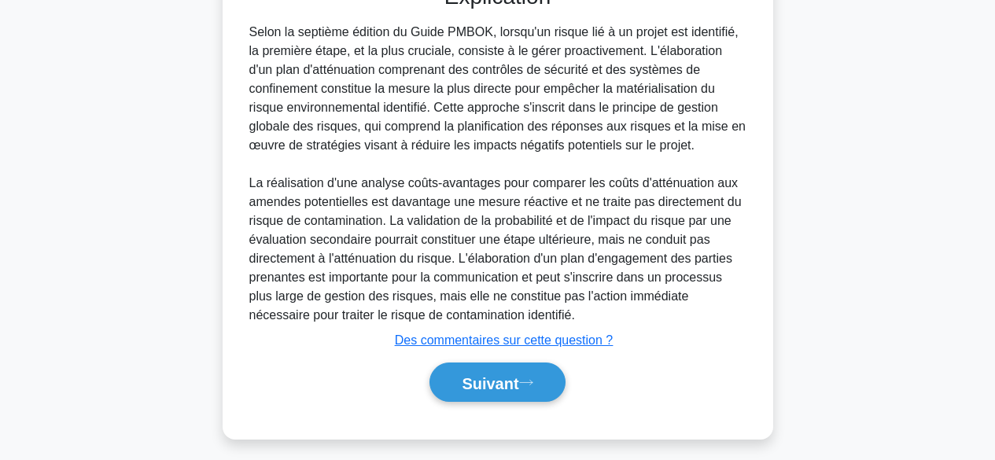
scroll to position [627, 0]
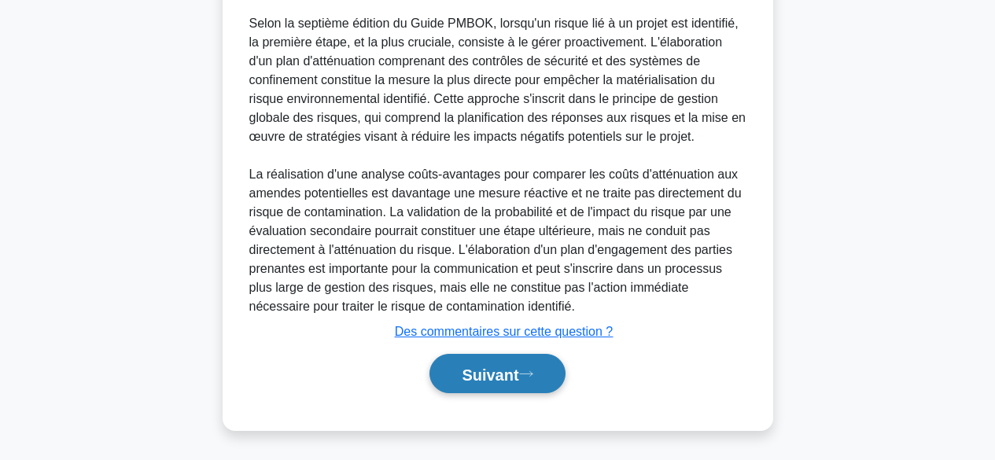
click at [511, 373] on font "Suivant" at bounding box center [490, 374] width 57 height 17
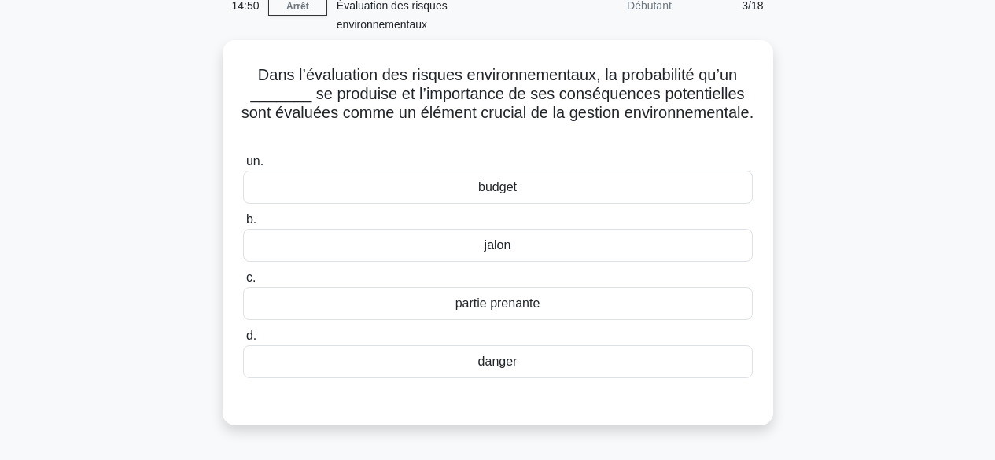
scroll to position [74, 0]
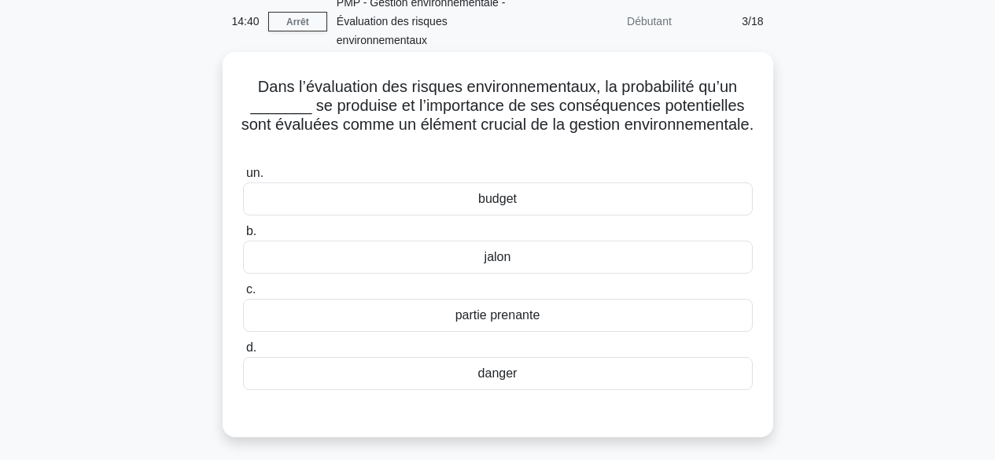
click at [616, 375] on div "danger" at bounding box center [497, 373] width 509 height 33
click at [243, 353] on input "d. danger" at bounding box center [243, 348] width 0 height 10
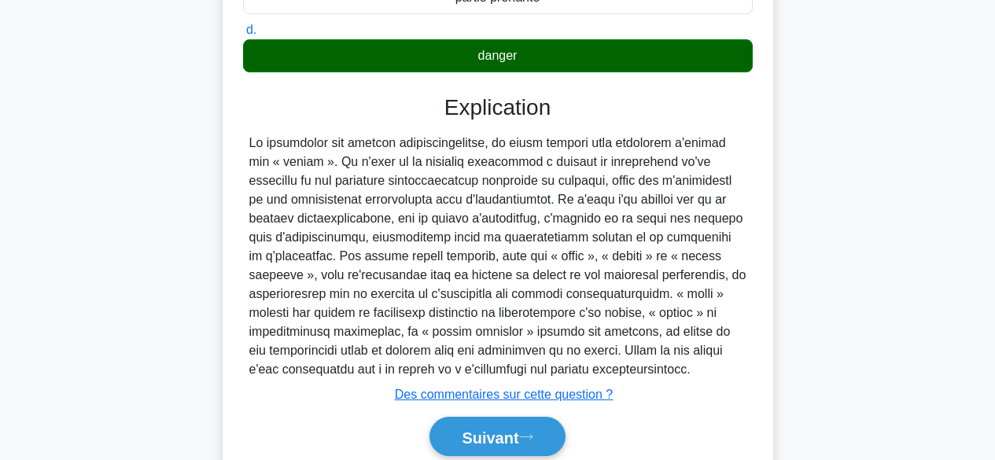
scroll to position [475, 0]
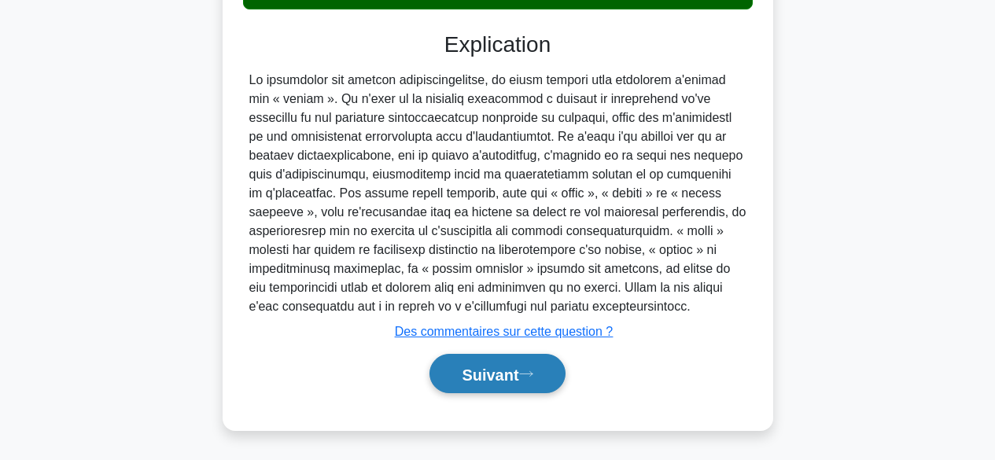
click at [507, 363] on button "Suivant" at bounding box center [496, 374] width 135 height 40
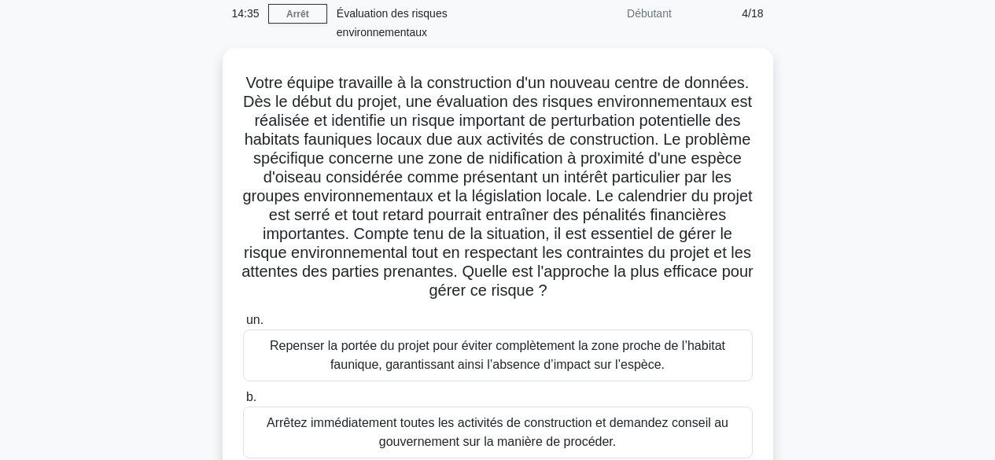
scroll to position [51, 0]
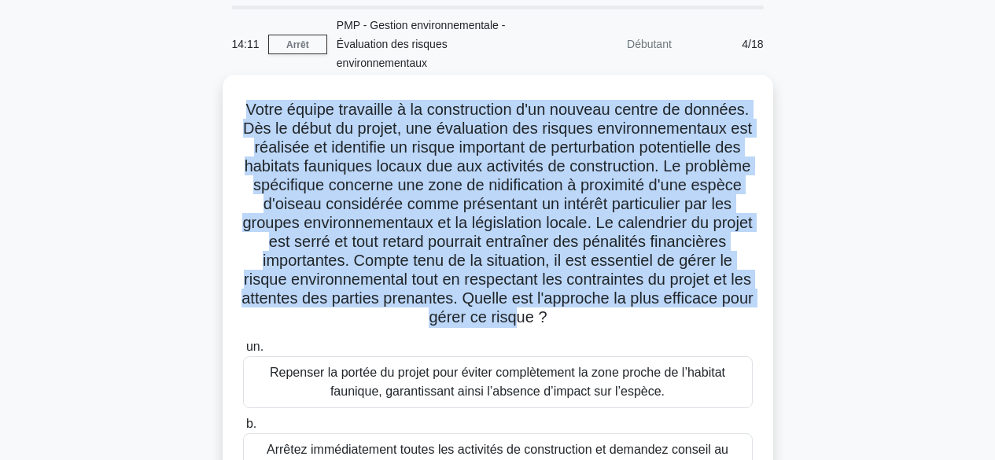
drag, startPoint x: 277, startPoint y: 111, endPoint x: 720, endPoint y: 314, distance: 487.9
click at [720, 314] on font "Votre équipe travaille à la construction d'un nouveau centre de données. Dès le…" at bounding box center [497, 213] width 512 height 225
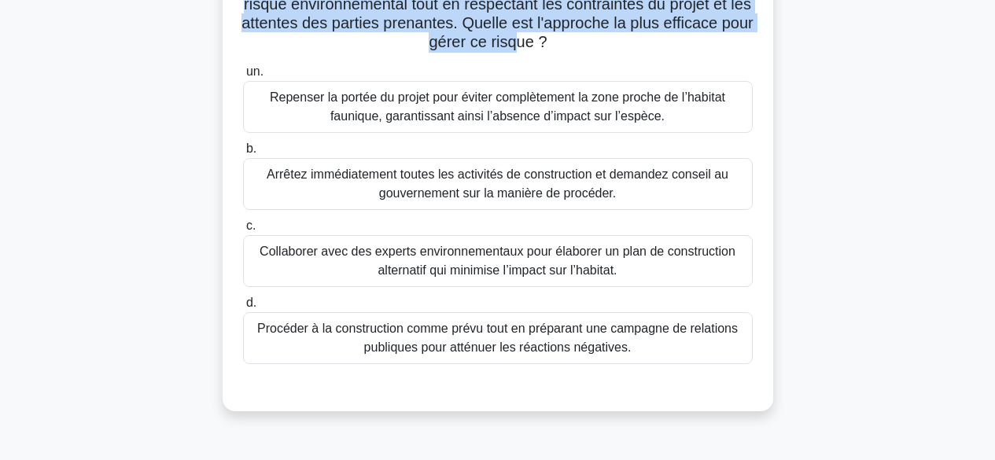
scroll to position [335, 0]
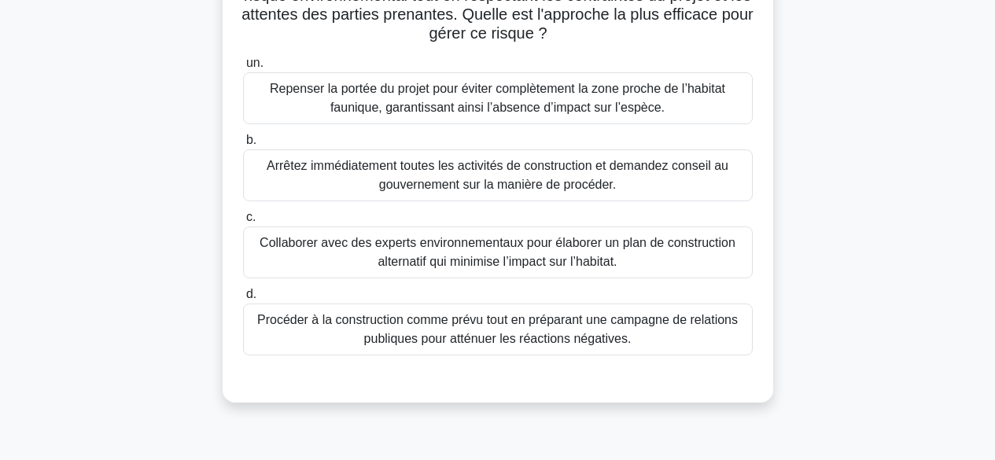
click at [515, 271] on font "Collaborer avec des experts environnementaux pour élaborer un plan de construct…" at bounding box center [497, 253] width 495 height 38
click at [243, 222] on input "c. Collaborer avec des experts environnementaux pour élaborer un plan de constr…" at bounding box center [243, 217] width 0 height 10
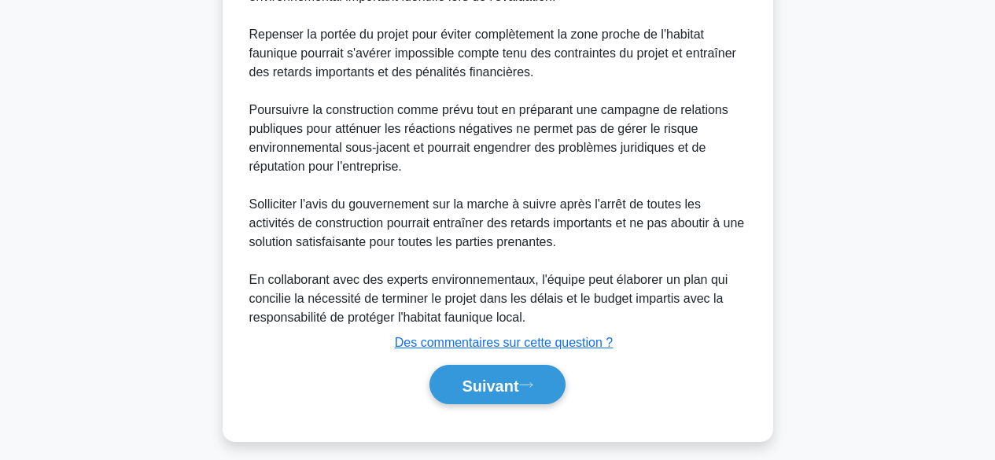
scroll to position [852, 0]
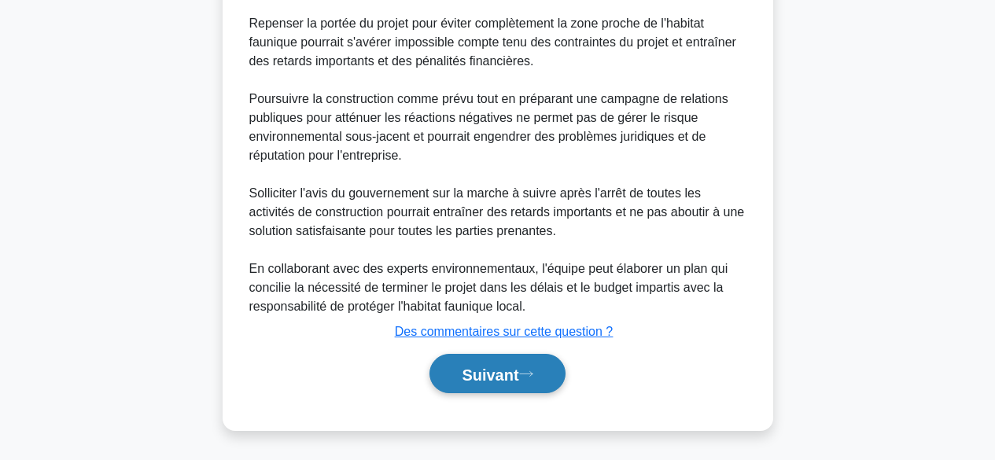
click at [508, 367] on font "Suivant" at bounding box center [490, 374] width 57 height 17
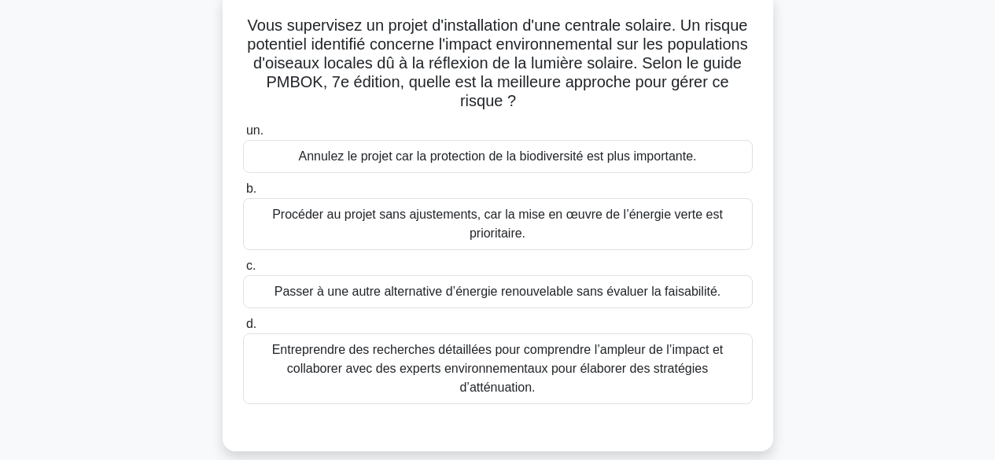
scroll to position [157, 0]
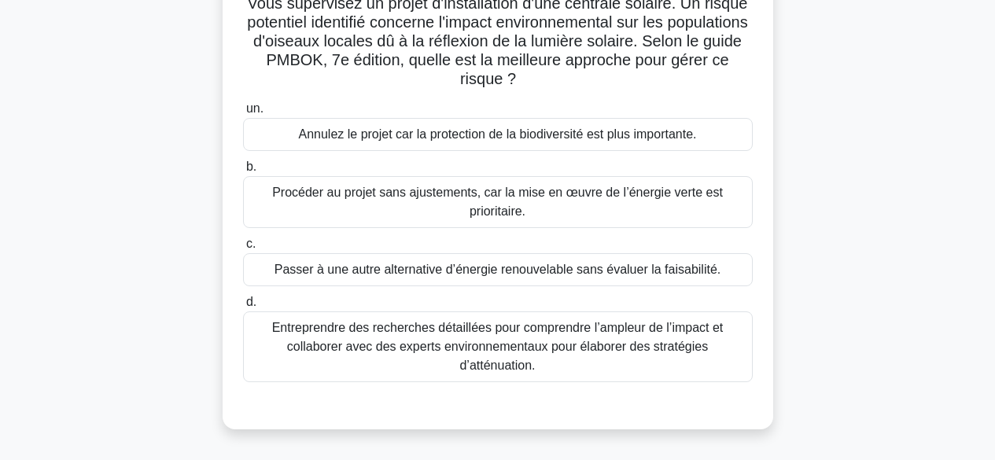
click at [516, 337] on font "Entreprendre des recherches détaillées pour comprendre l’ampleur de l’impact et…" at bounding box center [497, 346] width 495 height 57
click at [243, 307] on input "d. Entreprendre des recherches détaillées pour comprendre l’ampleur de l’impact…" at bounding box center [243, 302] width 0 height 10
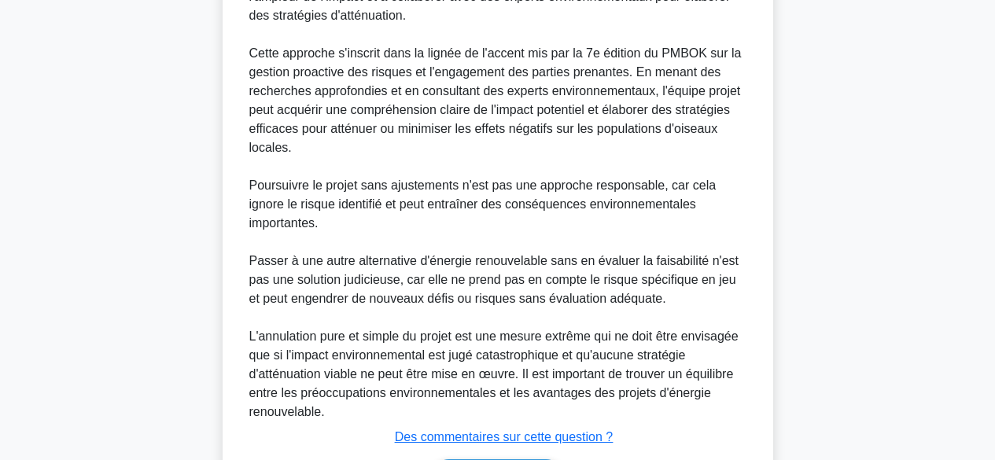
scroll to position [758, 0]
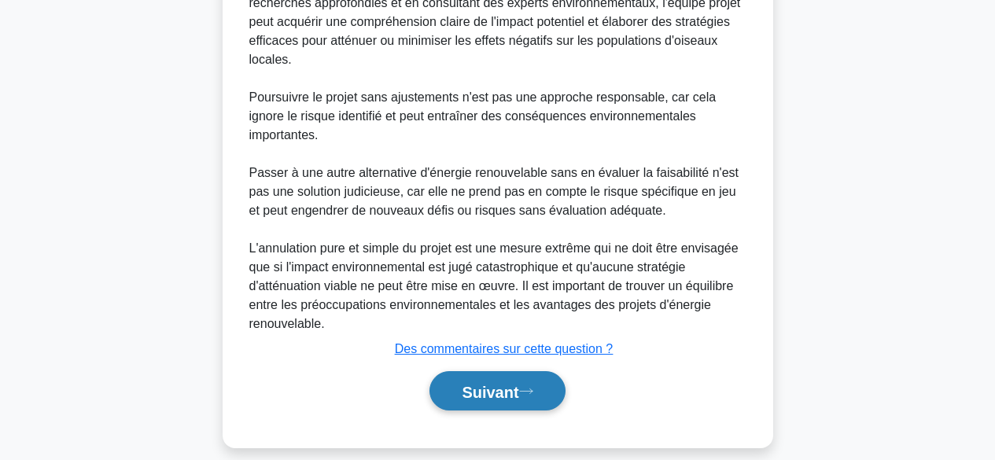
click at [478, 383] on font "Suivant" at bounding box center [490, 391] width 57 height 17
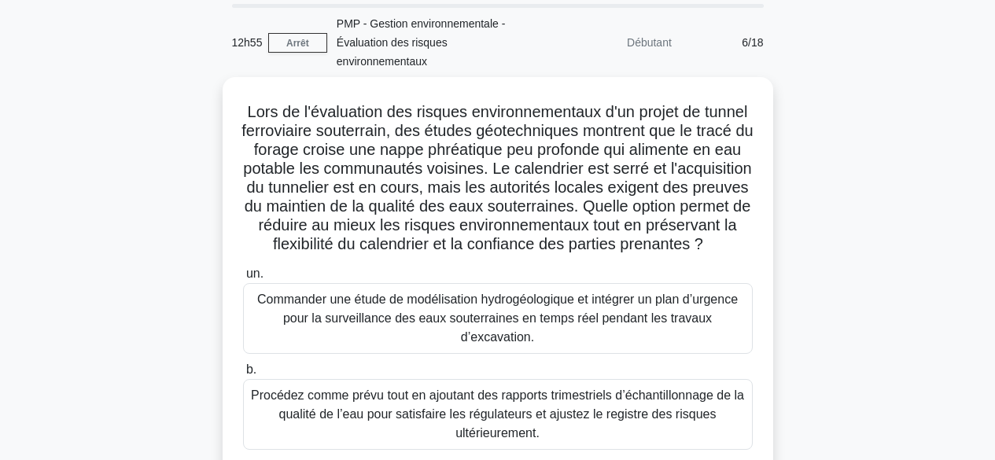
scroll to position [48, 0]
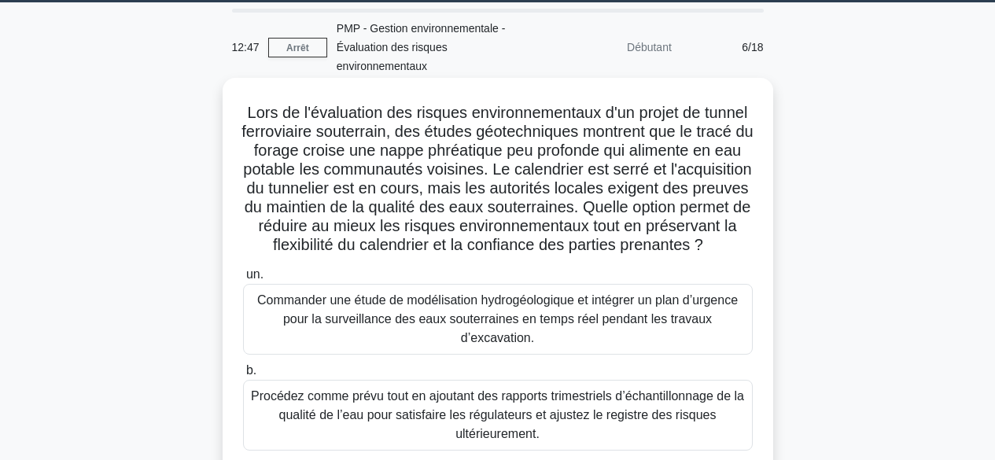
drag, startPoint x: 263, startPoint y: 106, endPoint x: 623, endPoint y: 258, distance: 390.7
click at [623, 256] on h5 "Lors de l'évaluation des risques environnementaux d'un projet de tunnel ferrovi…" at bounding box center [497, 179] width 513 height 153
click at [620, 151] on font "Lors de l'évaluation des risques environnementaux d'un projet de tunnel ferrovi…" at bounding box center [496, 178] width 511 height 149
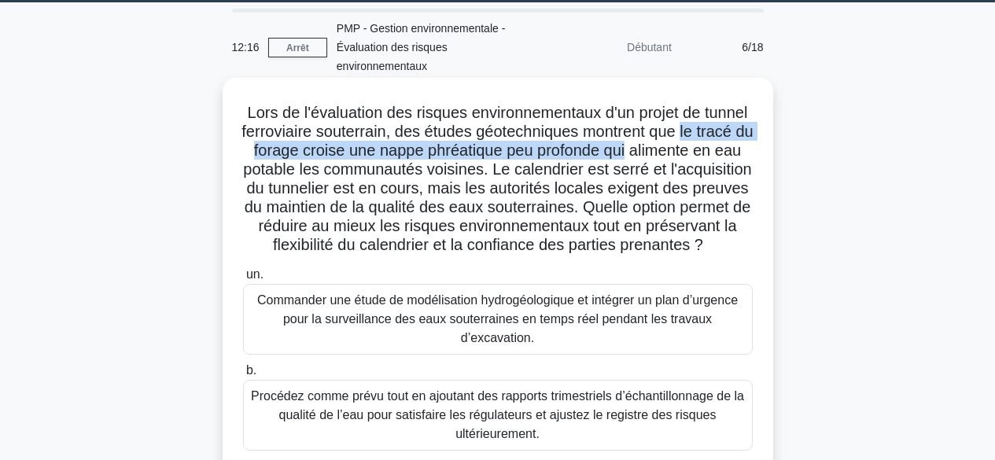
drag, startPoint x: 266, startPoint y: 148, endPoint x: 729, endPoint y: 152, distance: 463.1
click at [729, 152] on h5 "Lors de l'évaluation des risques environnementaux d'un projet de tunnel ferrovi…" at bounding box center [497, 179] width 513 height 153
drag, startPoint x: 263, startPoint y: 112, endPoint x: 613, endPoint y: 257, distance: 379.6
click at [613, 256] on h5 "Lors de l'évaluation des risques environnementaux d'un projet de tunnel ferrovi…" at bounding box center [497, 179] width 513 height 153
click at [623, 172] on font "Lors de l'évaluation des risques environnementaux d'un projet de tunnel ferrovi…" at bounding box center [496, 178] width 511 height 149
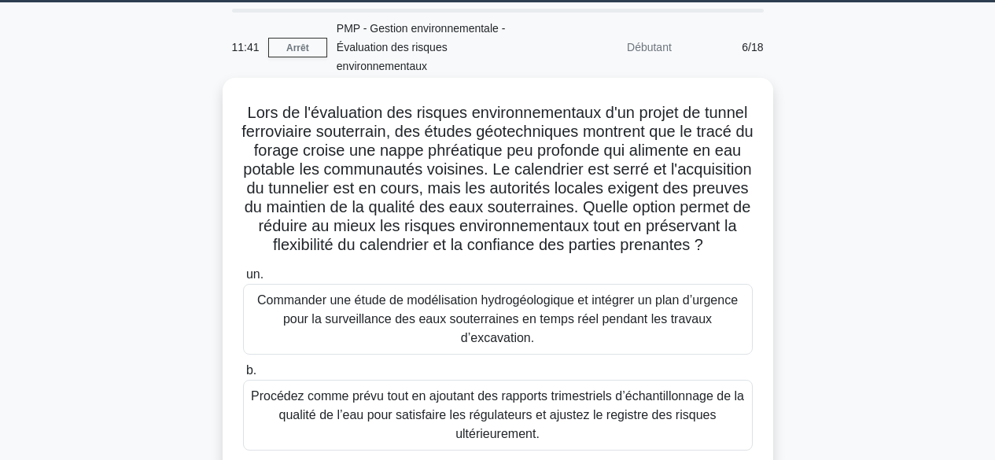
drag, startPoint x: 626, startPoint y: 173, endPoint x: 719, endPoint y: 274, distance: 138.0
click at [719, 256] on h5 "Lors de l'évaluation des risques environnementaux d'un projet de tunnel ferrovi…" at bounding box center [497, 179] width 513 height 153
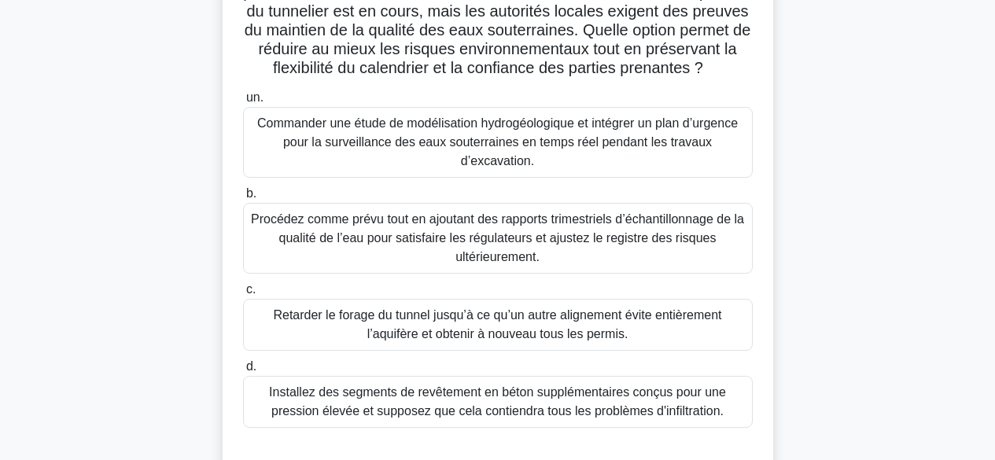
scroll to position [224, 0]
click at [664, 164] on font "Commander une étude de modélisation hydrogéologique et intégrer un plan d’urgen…" at bounding box center [497, 142] width 480 height 51
click at [243, 104] on input "un. Commander une étude de modélisation hydrogéologique et intégrer un plan d’u…" at bounding box center [243, 99] width 0 height 10
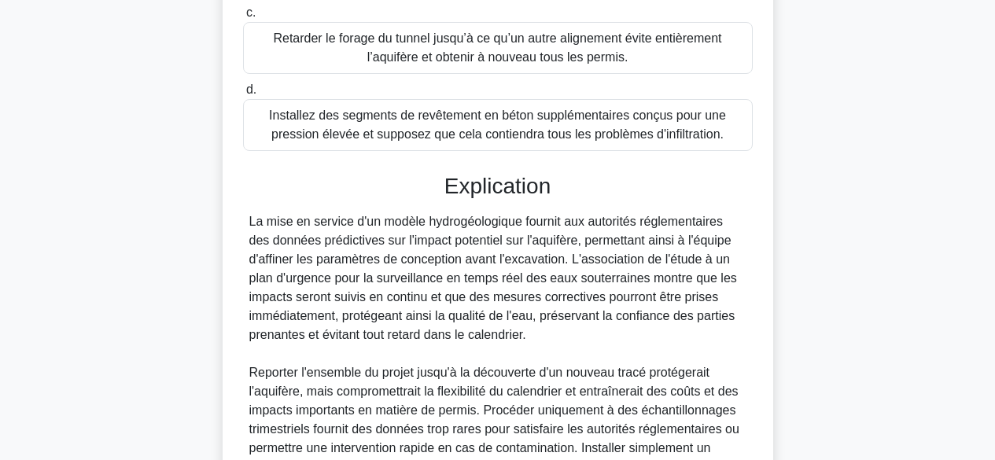
scroll to position [720, 0]
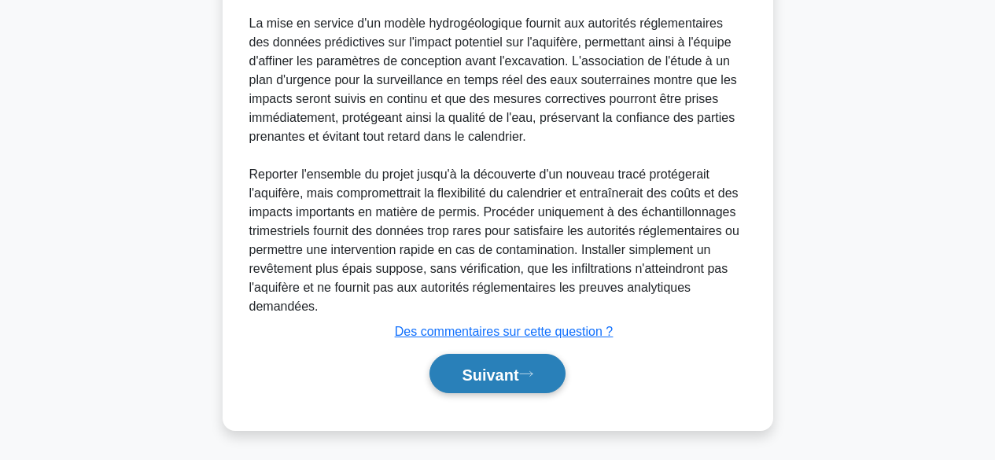
click at [495, 377] on font "Suivant" at bounding box center [490, 374] width 57 height 17
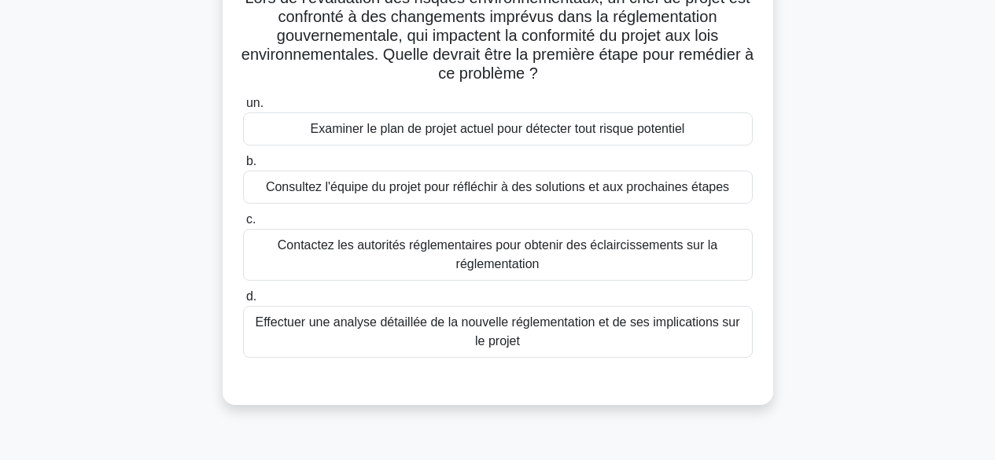
scroll to position [173, 0]
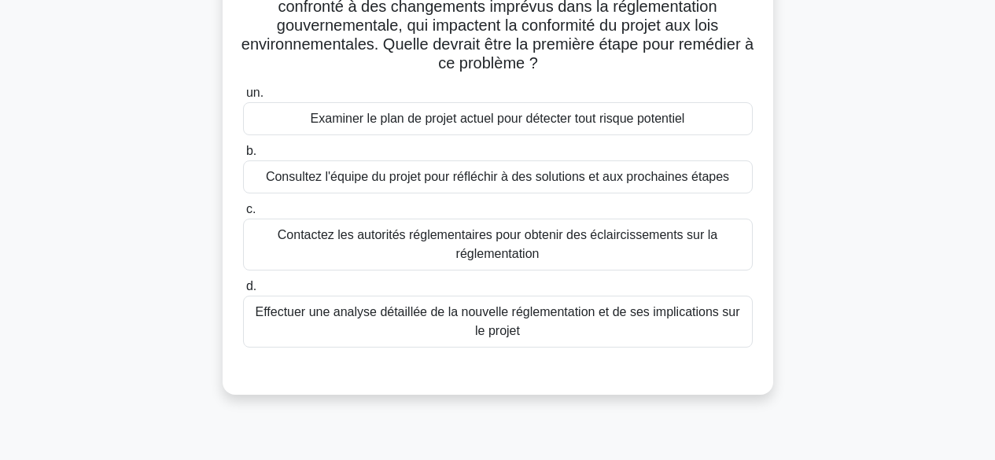
click at [684, 333] on font "Effectuer une analyse détaillée de la nouvelle réglementation et de ses implica…" at bounding box center [497, 322] width 495 height 38
click at [243, 292] on input "d. Effectuer une analyse détaillée de la nouvelle réglementation et de ses impl…" at bounding box center [243, 286] width 0 height 10
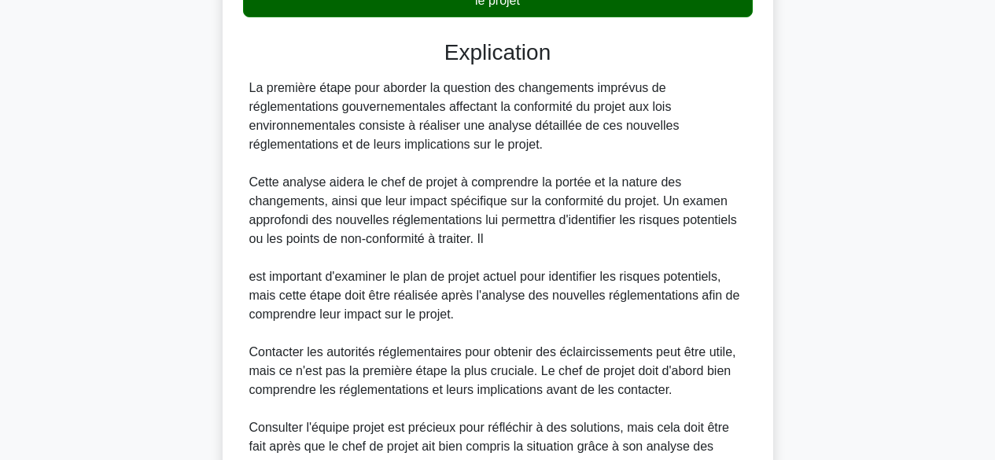
scroll to position [664, 0]
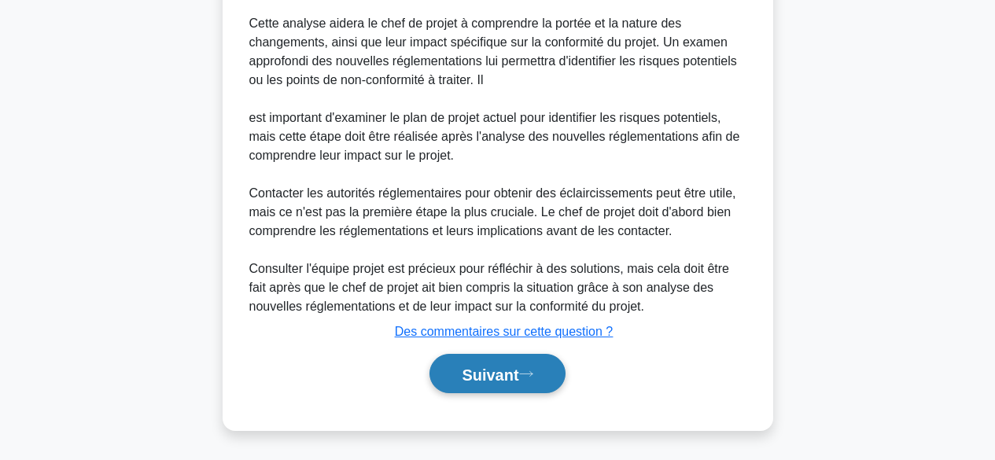
click at [473, 370] on font "Suivant" at bounding box center [490, 374] width 57 height 17
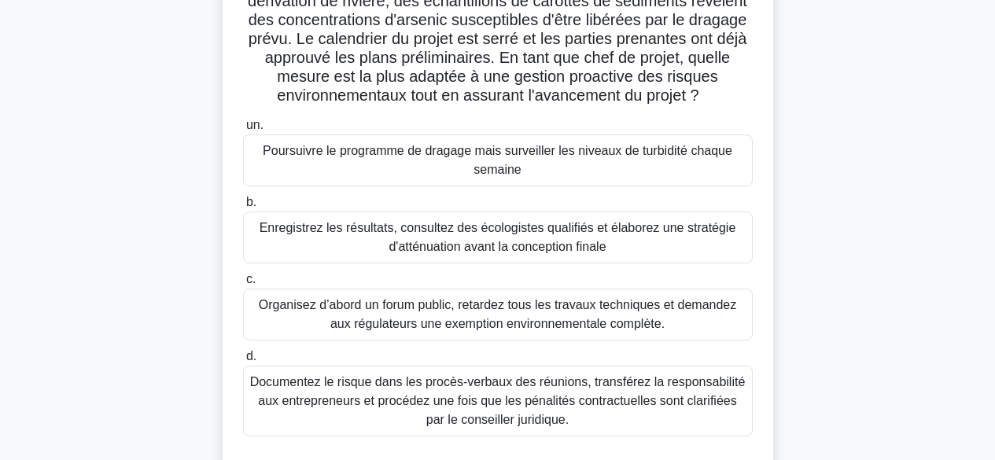
scroll to position [0, 0]
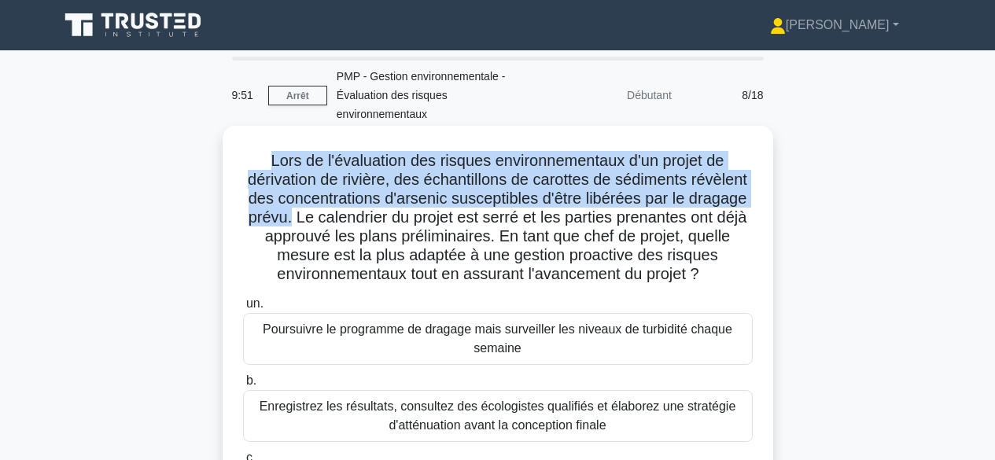
drag, startPoint x: 263, startPoint y: 160, endPoint x: 287, endPoint y: 217, distance: 61.3
click at [287, 217] on h5 "Lors de l'évaluation des risques environnementaux d'un projet de dérivation de …" at bounding box center [497, 218] width 513 height 134
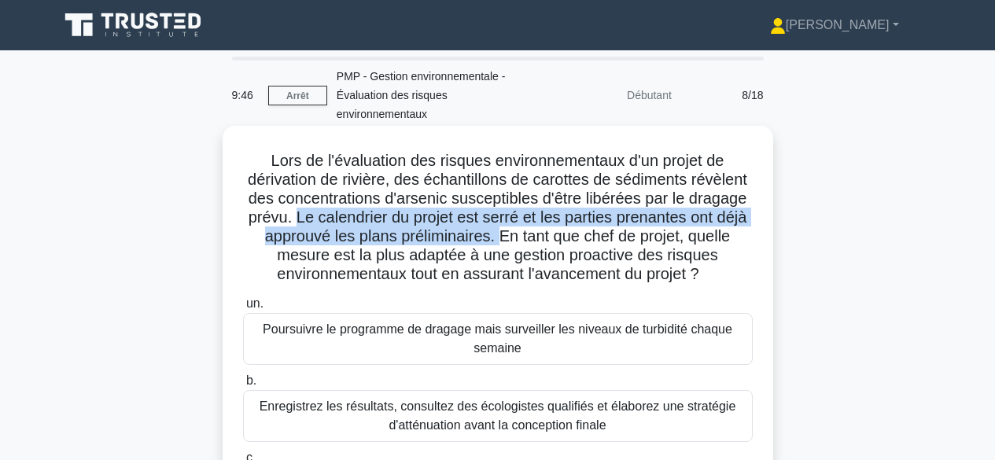
drag, startPoint x: 292, startPoint y: 219, endPoint x: 500, endPoint y: 239, distance: 209.3
click at [500, 239] on font "Lors de l'évaluation des risques environnementaux d'un projet de dérivation de …" at bounding box center [497, 217] width 499 height 131
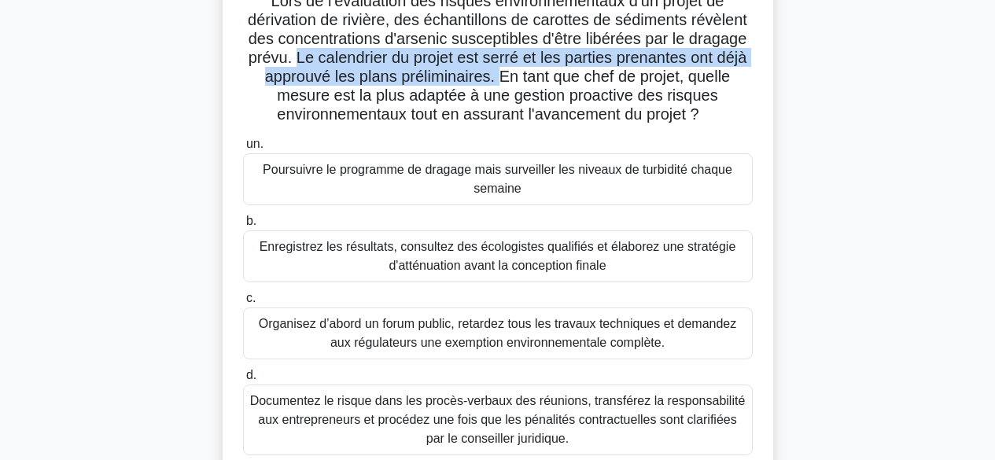
scroll to position [136, 0]
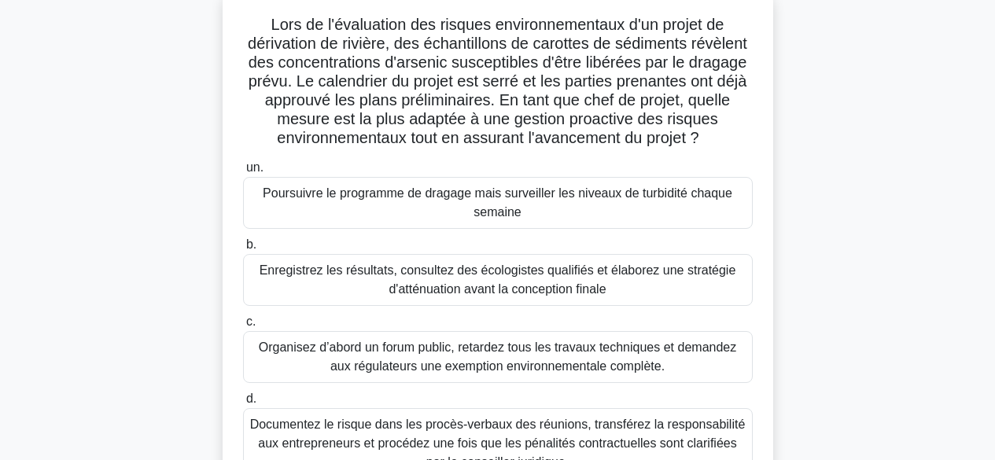
click at [647, 281] on font "Enregistrez les résultats, consultez des écologistes qualifiés et élaborez une …" at bounding box center [497, 280] width 495 height 38
click at [243, 250] on input "b. Enregistrez les résultats, consultez des écologistes qualifiés et élaborez u…" at bounding box center [243, 245] width 0 height 10
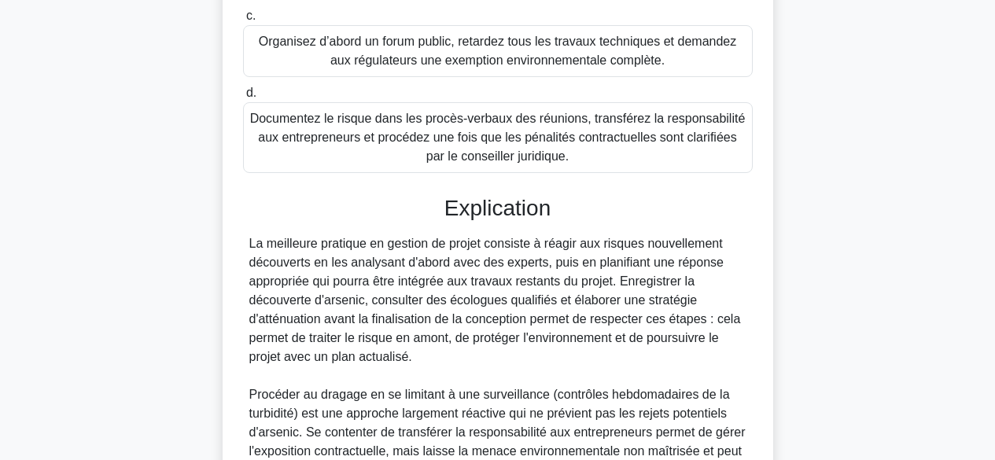
scroll to position [682, 0]
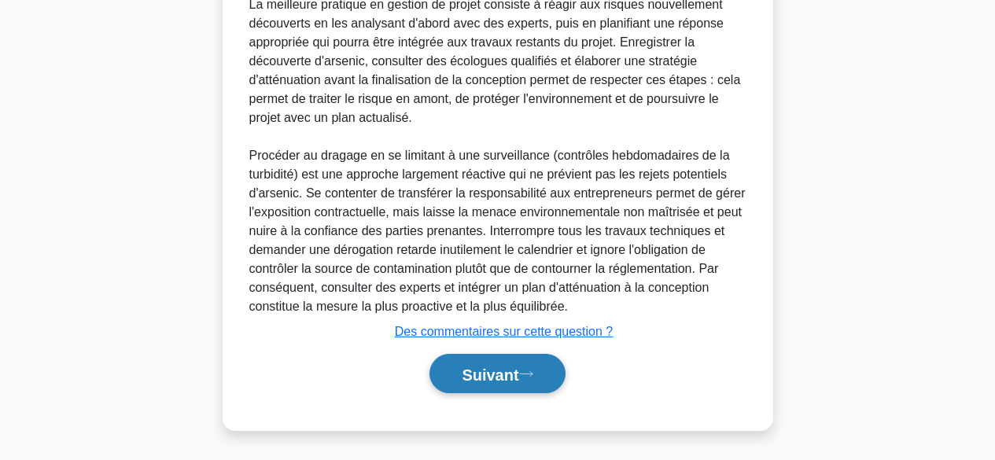
click at [524, 373] on icon at bounding box center [526, 374] width 14 height 9
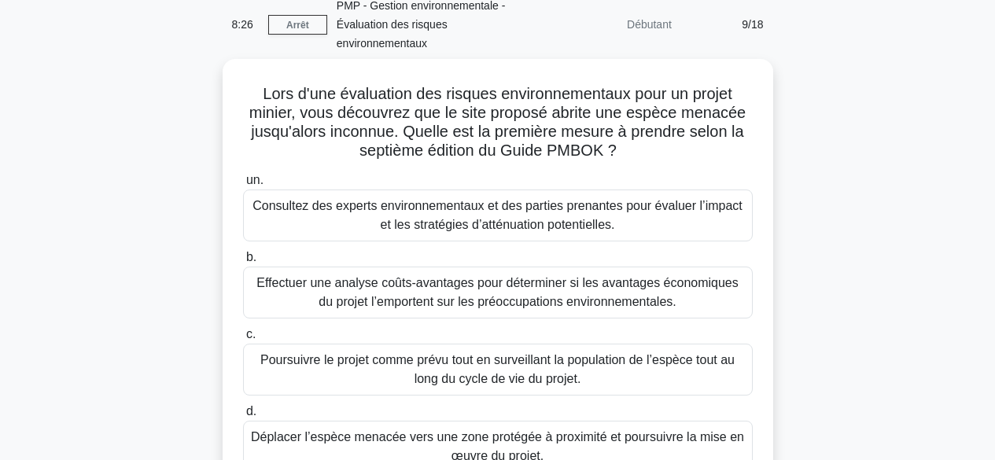
scroll to position [0, 0]
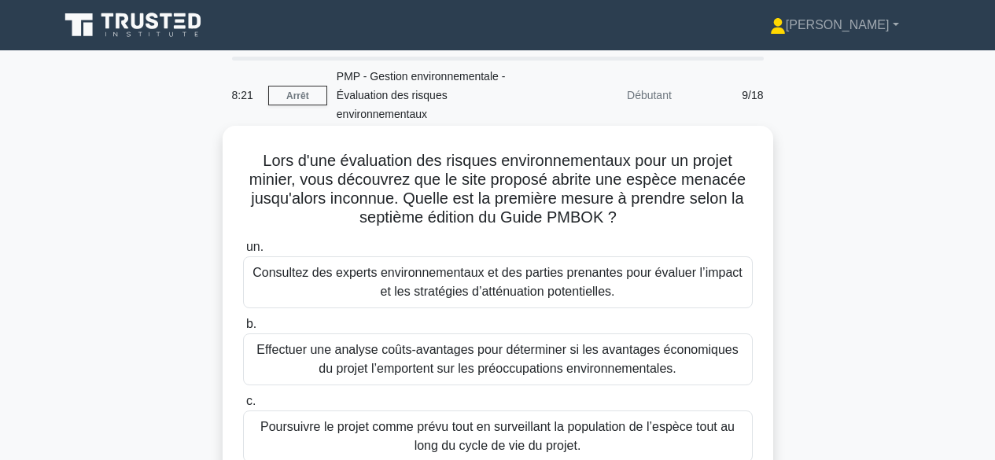
drag, startPoint x: 252, startPoint y: 164, endPoint x: 672, endPoint y: 210, distance: 422.3
click at [672, 210] on h5 "Lors d'une évaluation des risques environnementaux pour un projet minier, vous …" at bounding box center [497, 189] width 513 height 77
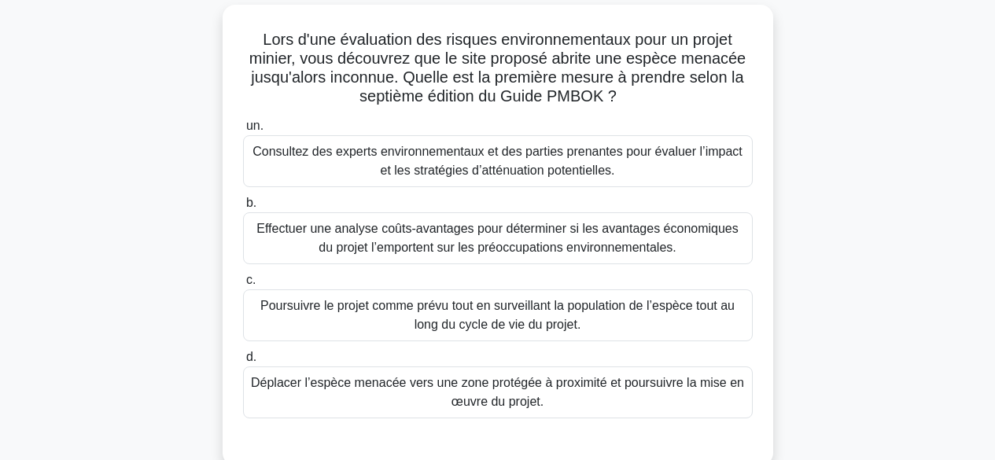
scroll to position [127, 0]
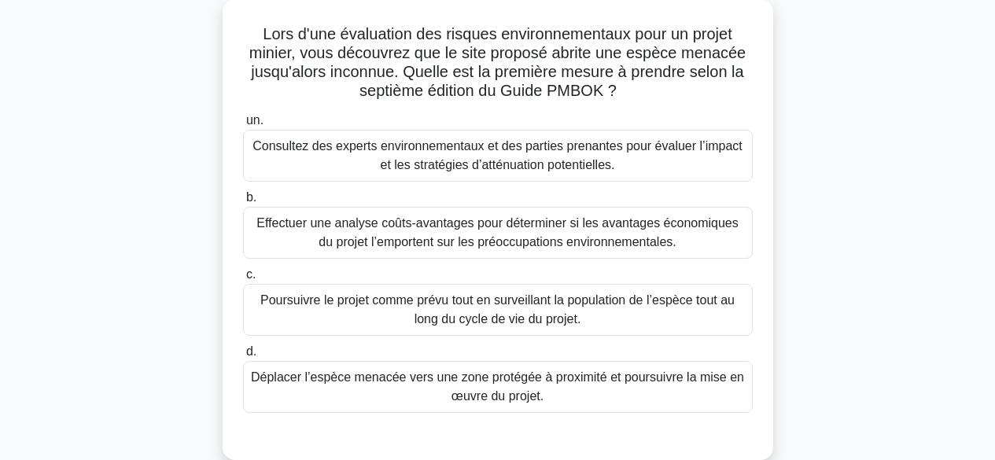
click at [600, 307] on font "Poursuivre le projet comme prévu tout en surveillant la population de l’espèce …" at bounding box center [497, 309] width 474 height 32
click at [243, 280] on input "c. Poursuivre le projet comme prévu tout en surveillant la population de l’espè…" at bounding box center [243, 275] width 0 height 10
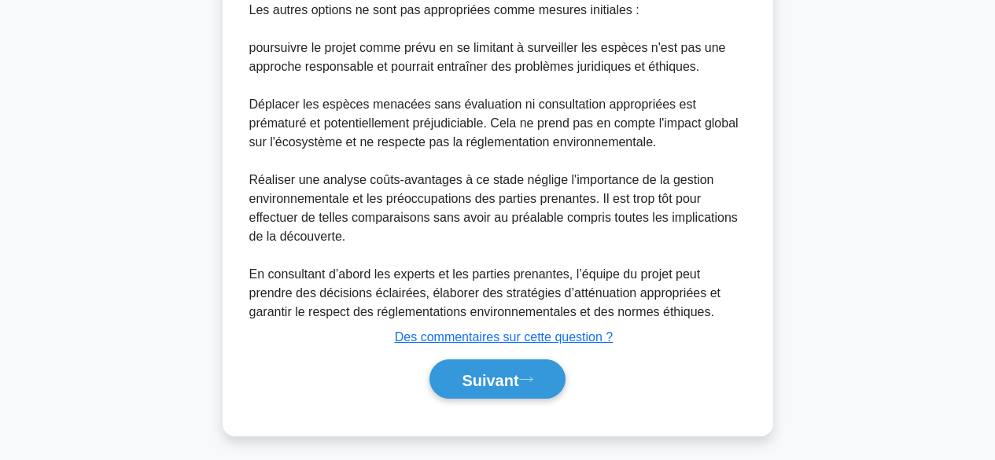
scroll to position [835, 0]
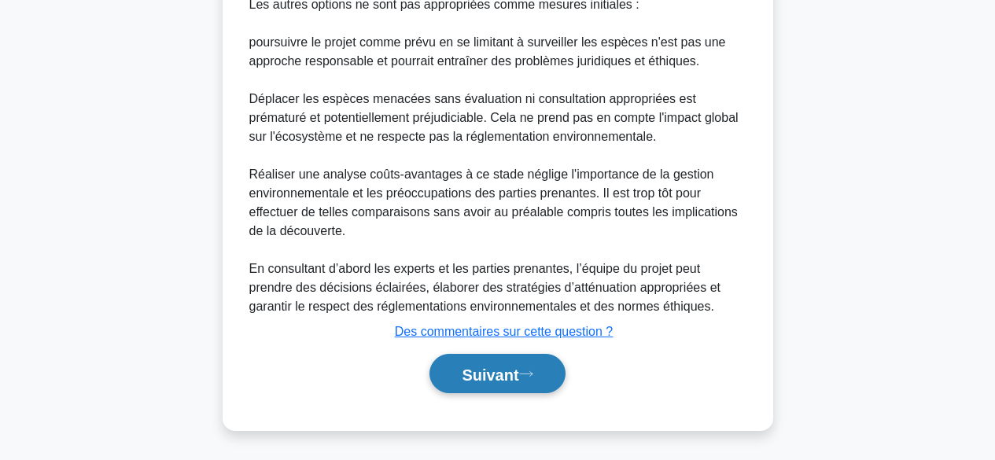
click at [501, 376] on font "Suivant" at bounding box center [490, 374] width 57 height 17
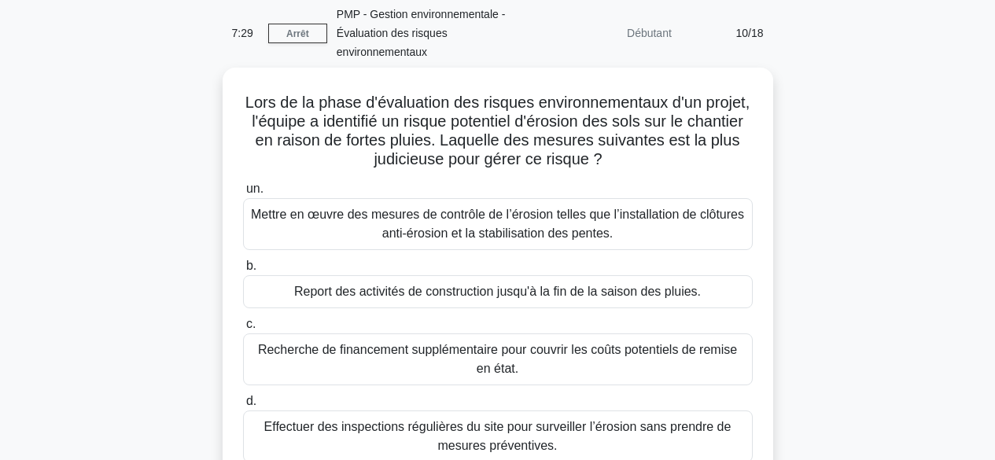
scroll to position [0, 0]
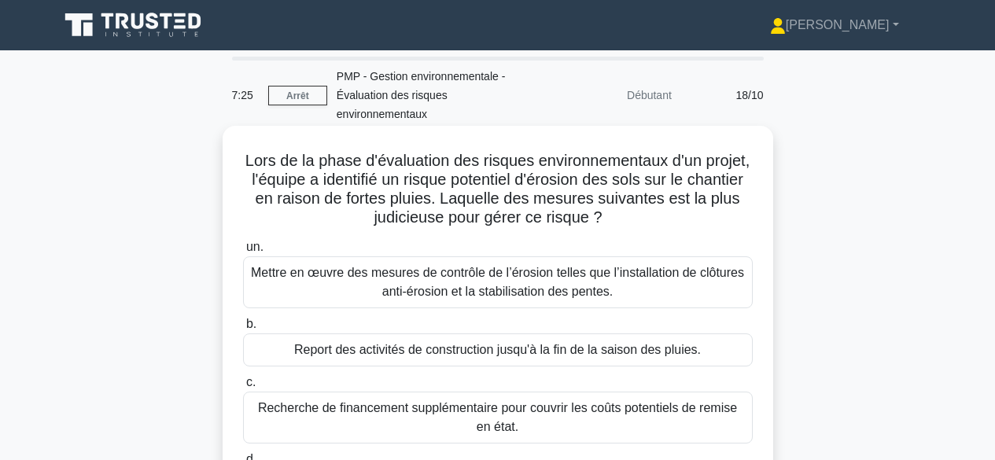
drag, startPoint x: 279, startPoint y: 160, endPoint x: 712, endPoint y: 213, distance: 436.4
click at [712, 213] on h5 "Lors de la phase d'évaluation des risques environnementaux d'un projet, l'équip…" at bounding box center [497, 189] width 513 height 77
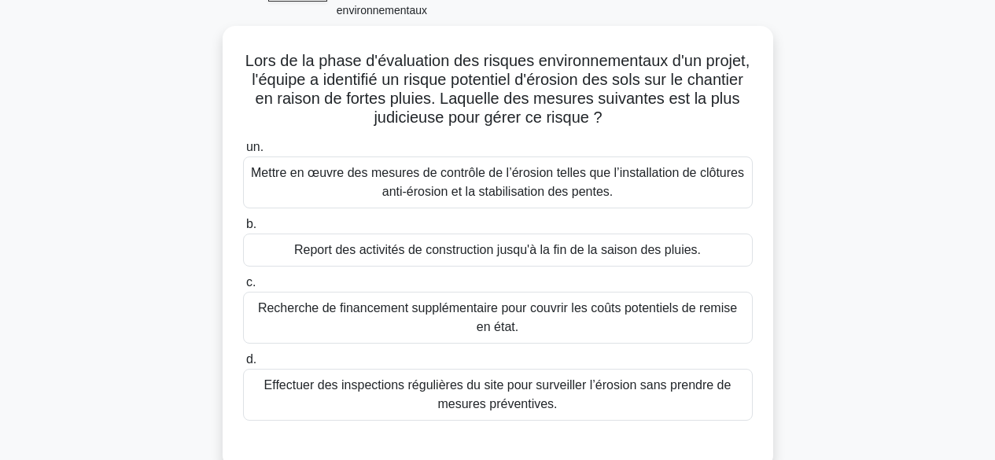
scroll to position [99, 0]
click at [666, 174] on font "Mettre en œuvre des mesures de contrôle de l’érosion telles que l’installation …" at bounding box center [497, 183] width 493 height 32
click at [243, 153] on input "un. Mettre en œuvre des mesures de contrôle de l’érosion telles que l’installat…" at bounding box center [243, 148] width 0 height 10
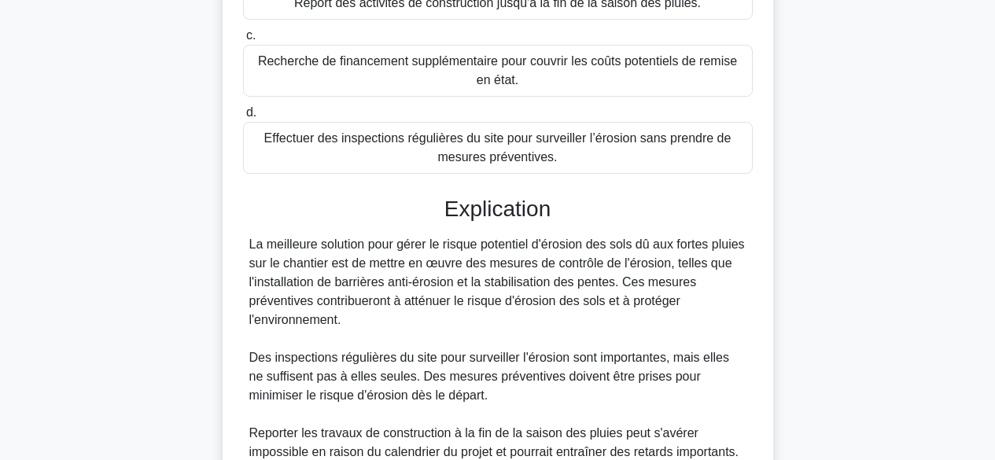
scroll to position [626, 0]
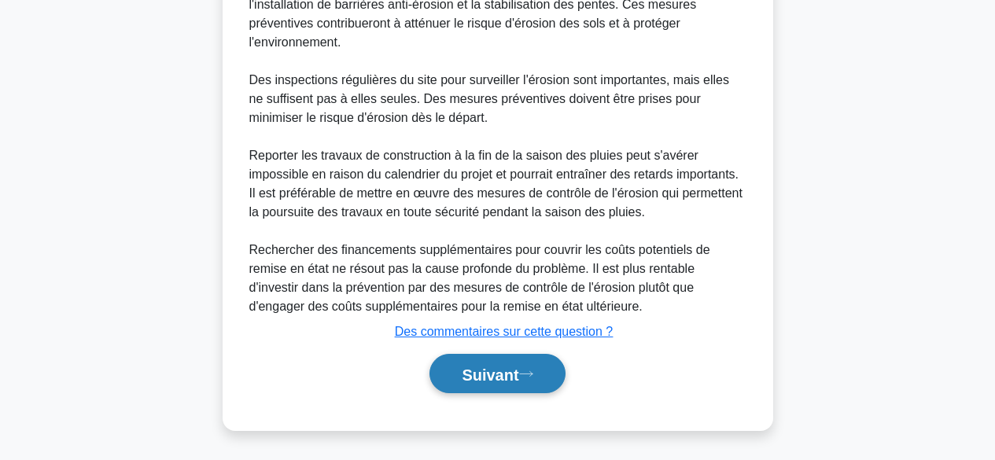
click at [531, 377] on icon at bounding box center [526, 374] width 14 height 9
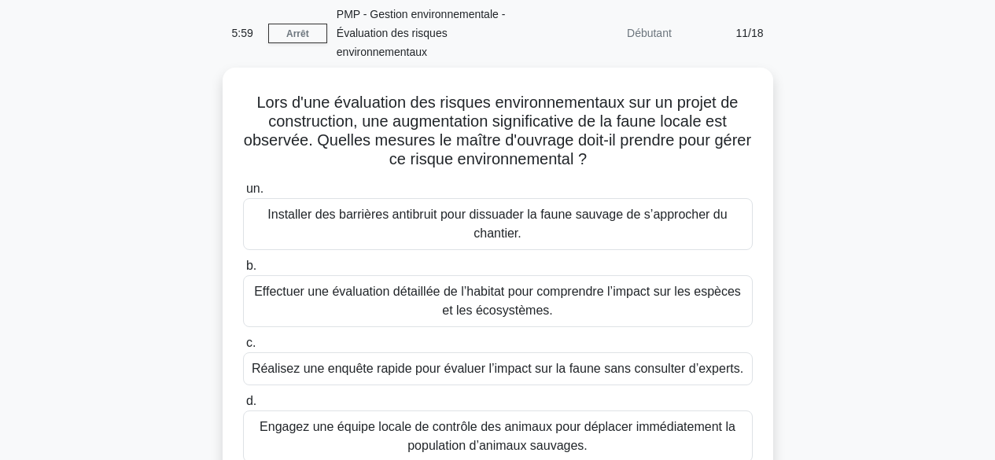
scroll to position [56, 0]
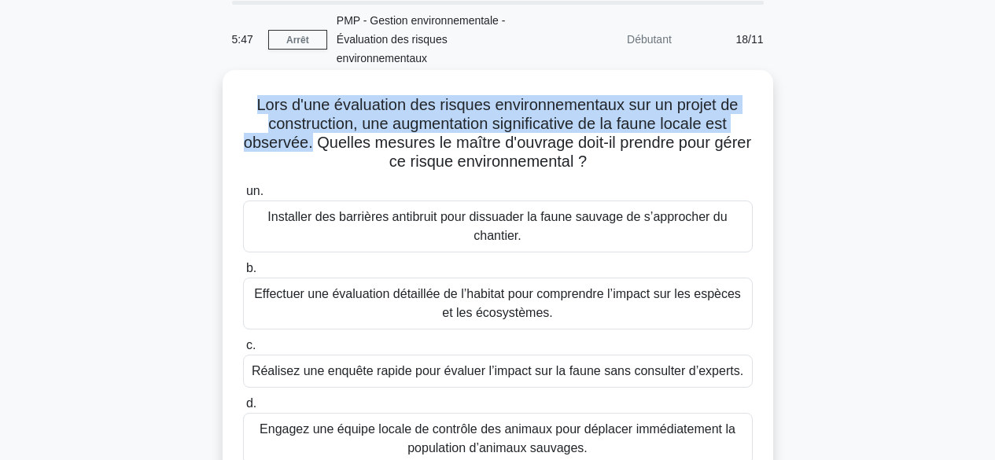
drag, startPoint x: 252, startPoint y: 101, endPoint x: 328, endPoint y: 142, distance: 86.2
click at [328, 142] on font "Lors d'une évaluation des risques environnementaux sur un projet de constructio…" at bounding box center [497, 133] width 507 height 74
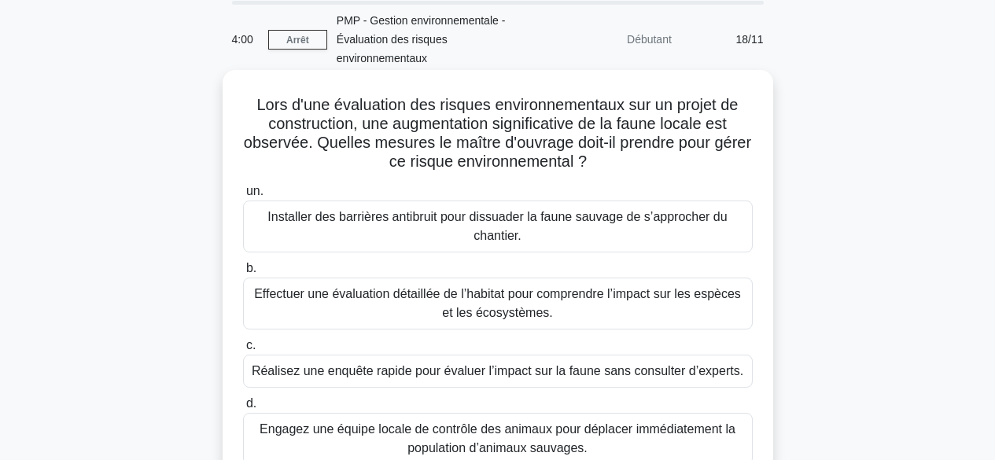
click at [499, 305] on font "Effectuer une évaluation détaillée de l’habitat pour comprendre l’impact sur le…" at bounding box center [497, 303] width 487 height 32
click at [243, 274] on input "b. Effectuer une évaluation détaillée de l’habitat pour comprendre l’impact sur…" at bounding box center [243, 268] width 0 height 10
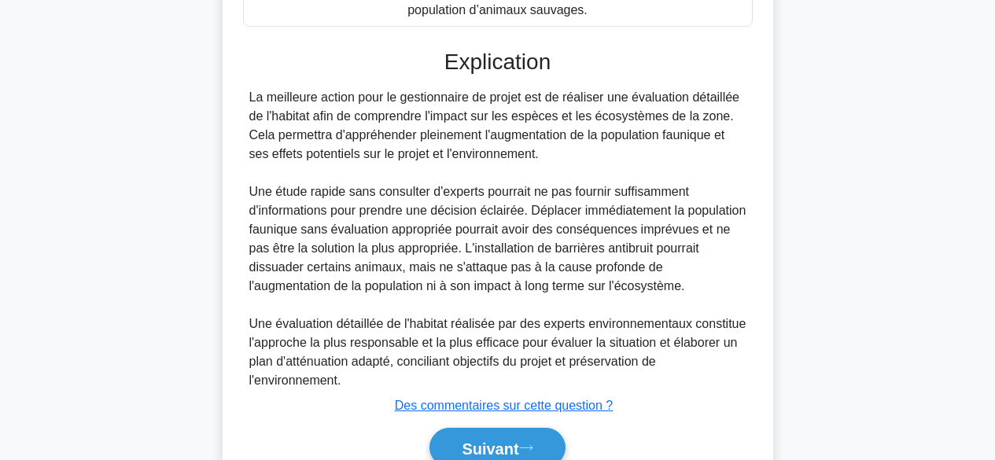
scroll to position [569, 0]
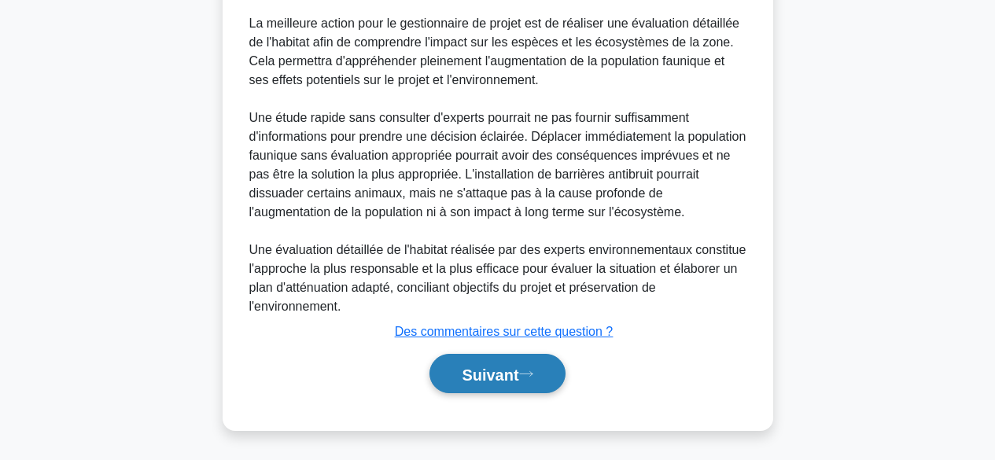
click at [514, 370] on font "Suivant" at bounding box center [490, 374] width 57 height 17
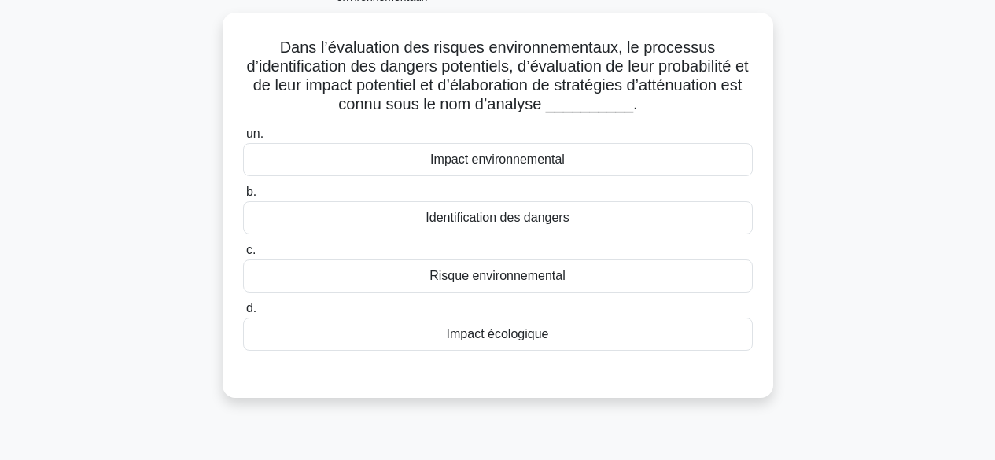
scroll to position [0, 0]
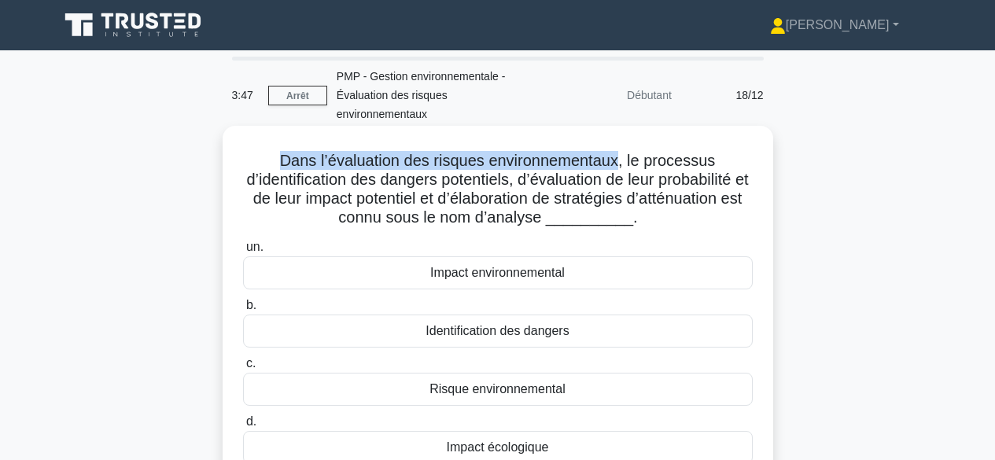
drag, startPoint x: 282, startPoint y: 157, endPoint x: 620, endPoint y: 166, distance: 337.4
click at [620, 166] on font "Dans l’évaluation des risques environnementaux, le processus d’identification d…" at bounding box center [497, 189] width 502 height 74
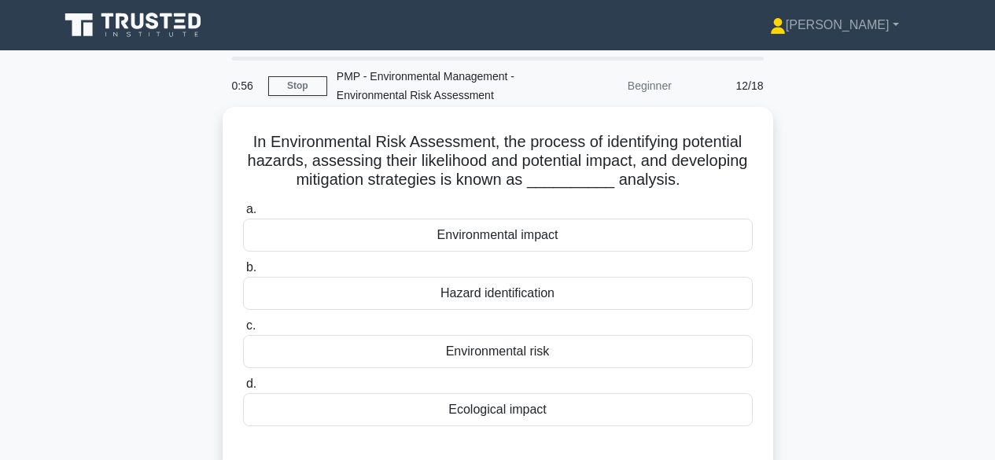
click at [601, 297] on div "Hazard identification" at bounding box center [497, 293] width 509 height 33
click at [243, 273] on input "b. Hazard identification" at bounding box center [243, 268] width 0 height 10
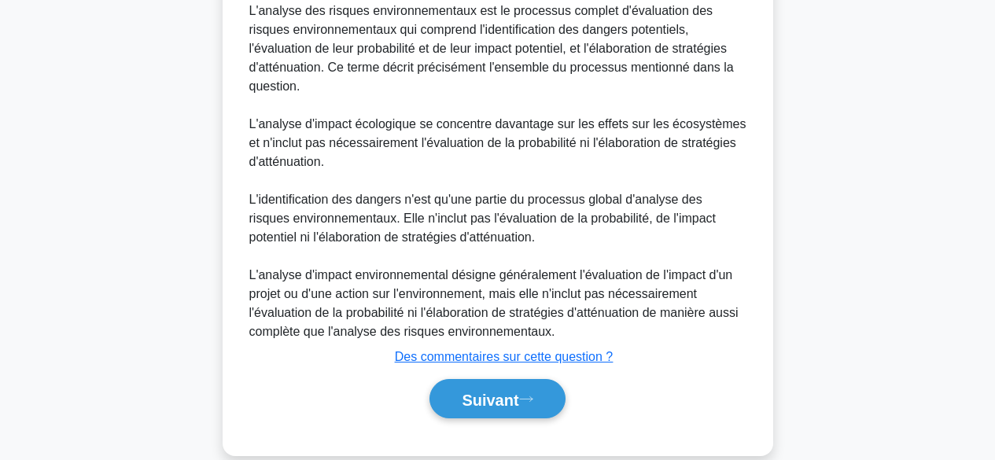
scroll to position [580, 0]
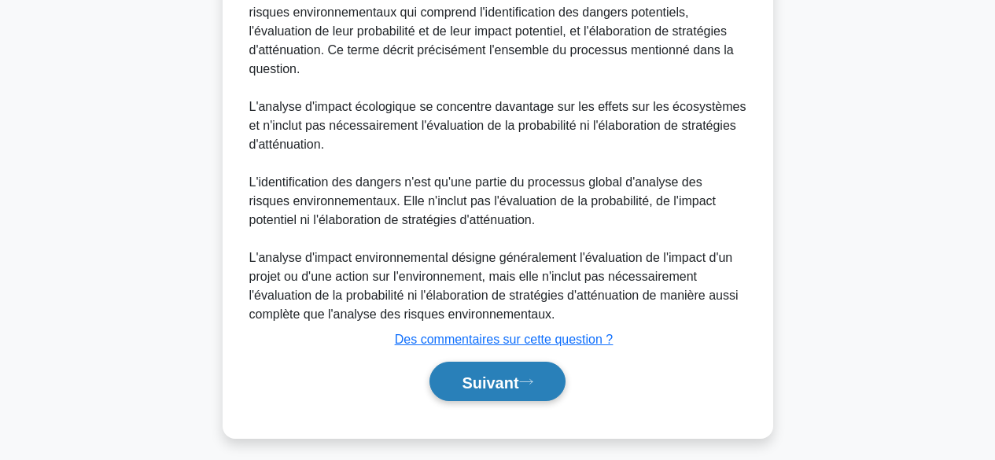
click at [498, 385] on font "Suivant" at bounding box center [490, 381] width 57 height 17
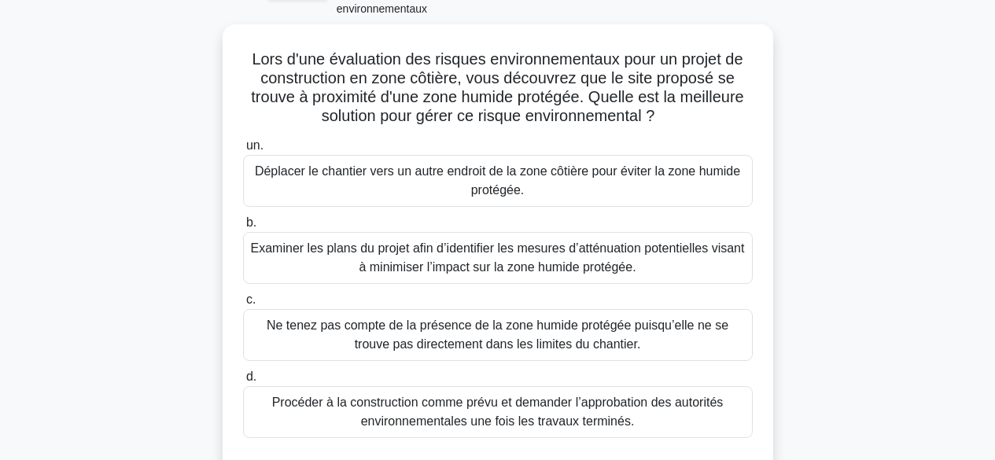
scroll to position [112, 0]
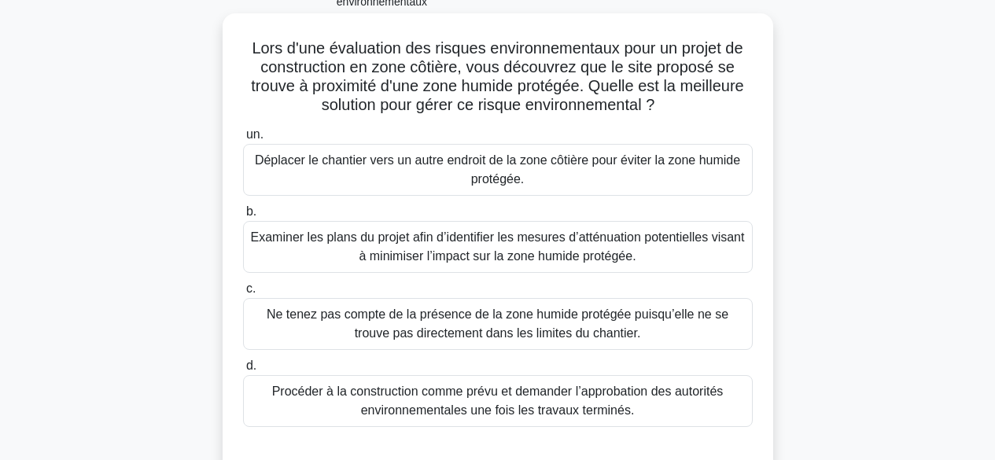
click at [579, 248] on font "Examiner les plans du projet afin d’identifier les mesures d’atténuation potent…" at bounding box center [497, 247] width 495 height 38
click at [243, 217] on input "b. Examiner les plans du projet afin d’identifier les mesures d’atténuation pot…" at bounding box center [243, 212] width 0 height 10
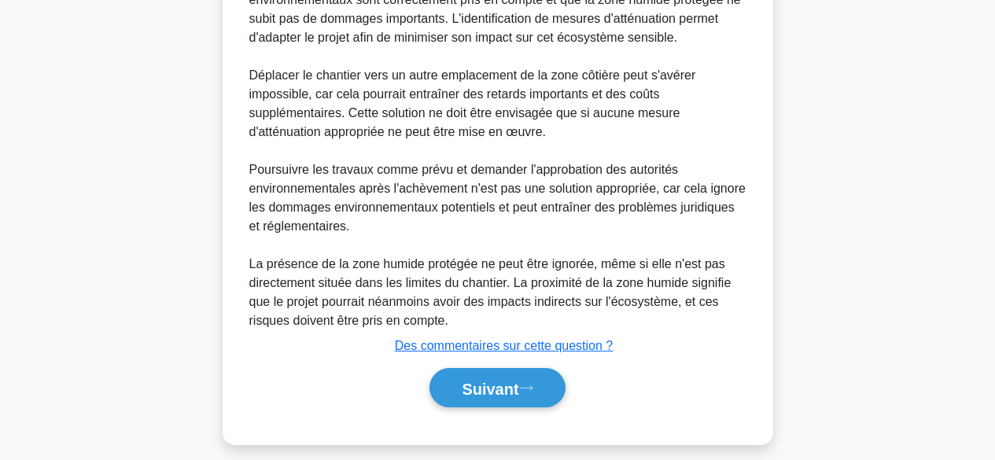
scroll to position [701, 0]
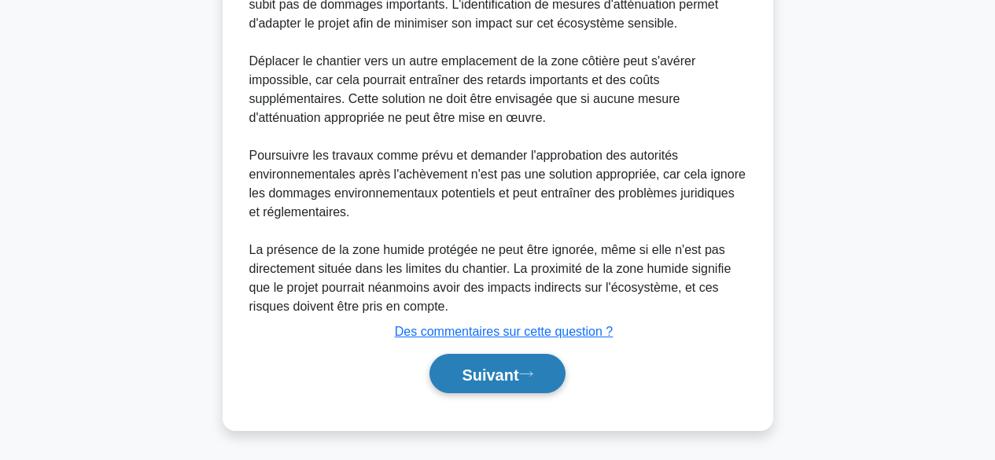
click at [498, 375] on font "Suivant" at bounding box center [490, 374] width 57 height 17
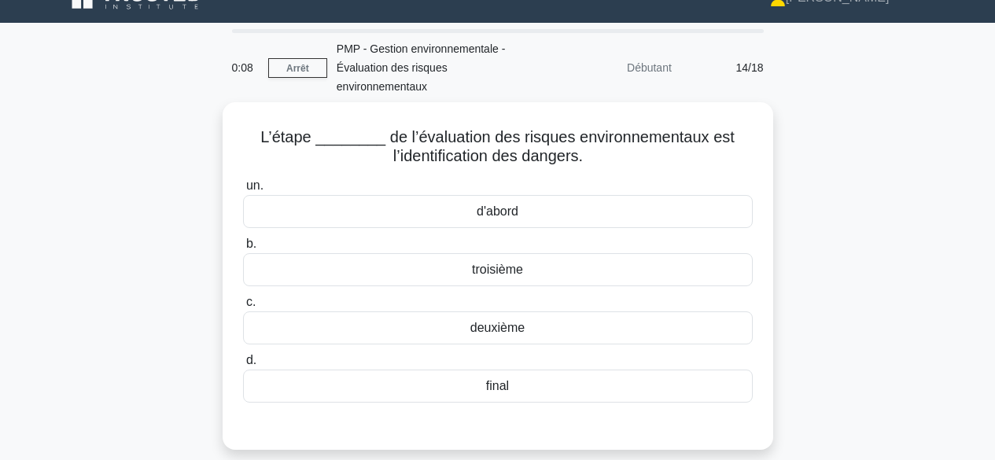
scroll to position [0, 0]
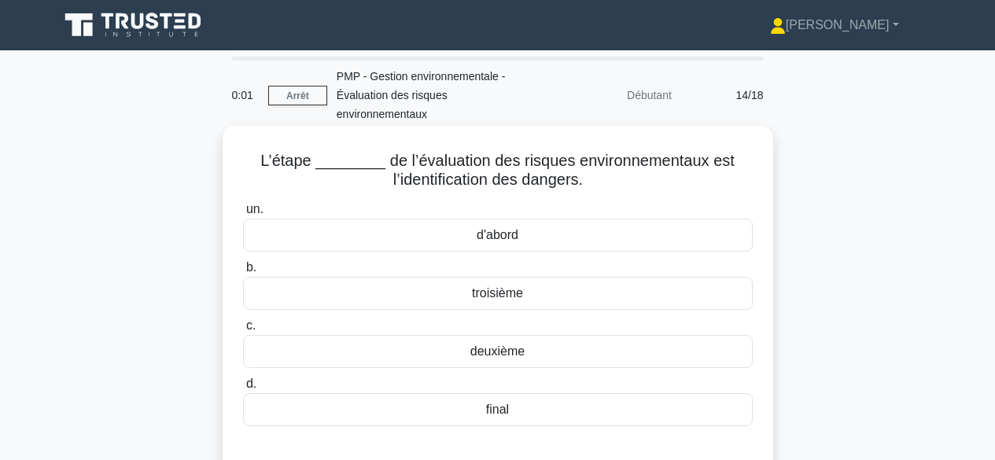
drag, startPoint x: 890, startPoint y: 224, endPoint x: 544, endPoint y: 239, distance: 346.3
click at [544, 239] on div "d'abord" at bounding box center [497, 235] width 509 height 33
click at [243, 215] on input "un. d'abord" at bounding box center [243, 209] width 0 height 10
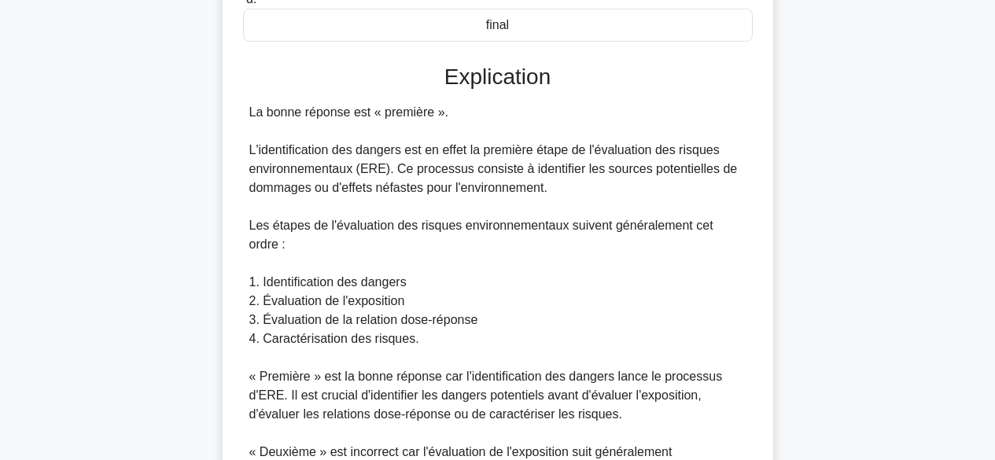
scroll to position [409, 0]
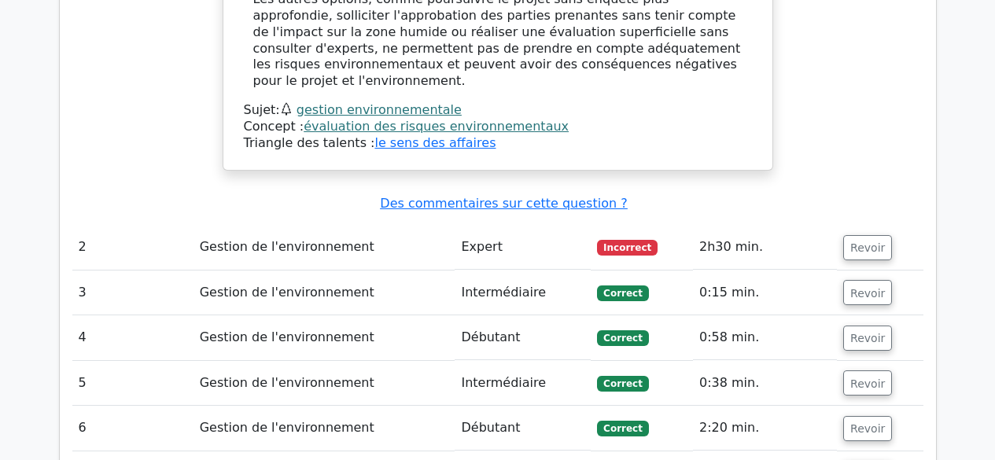
scroll to position [1512, 0]
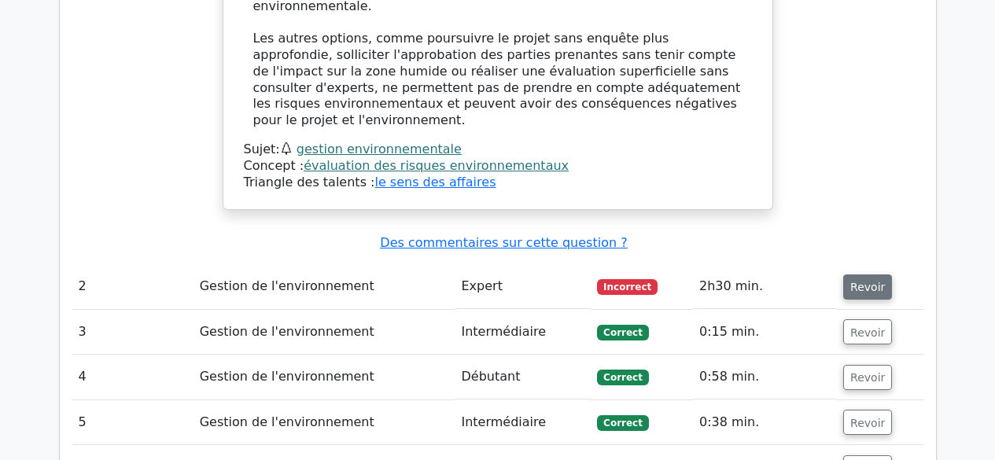
click at [862, 281] on font "Revoir" at bounding box center [867, 287] width 35 height 13
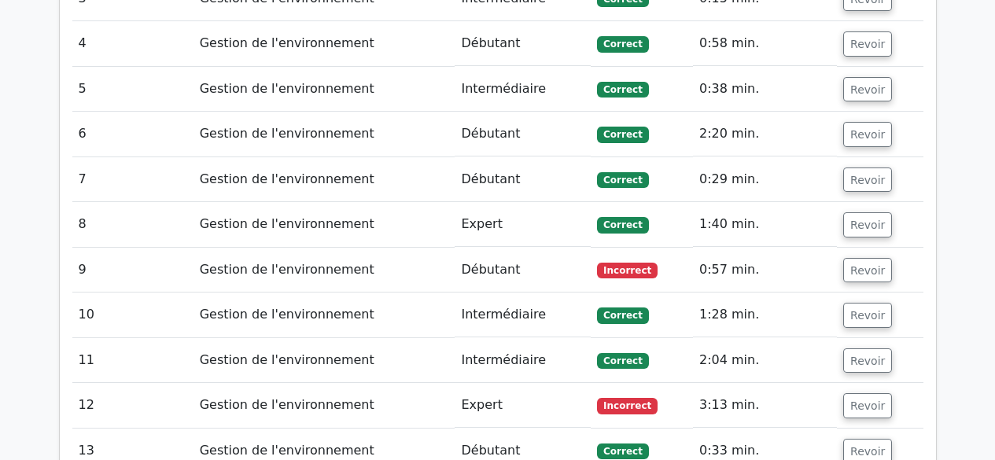
scroll to position [2806, 0]
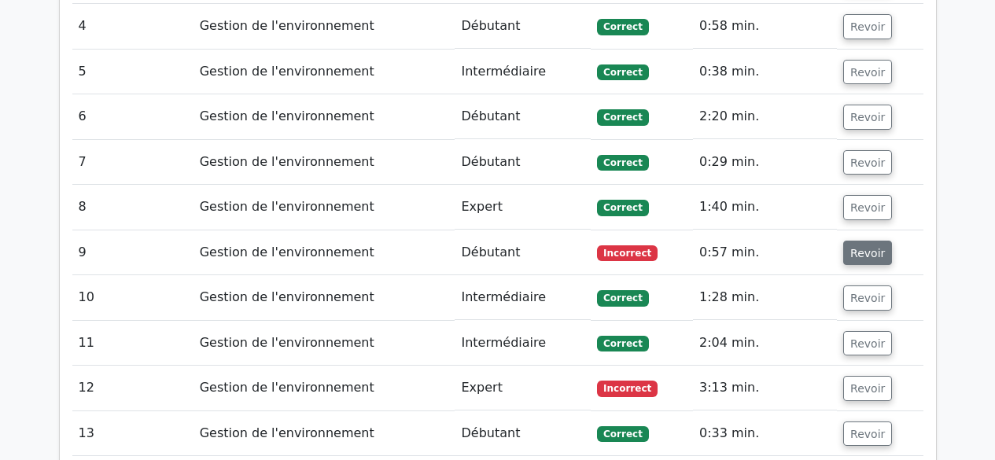
click at [859, 246] on font "Revoir" at bounding box center [867, 252] width 35 height 13
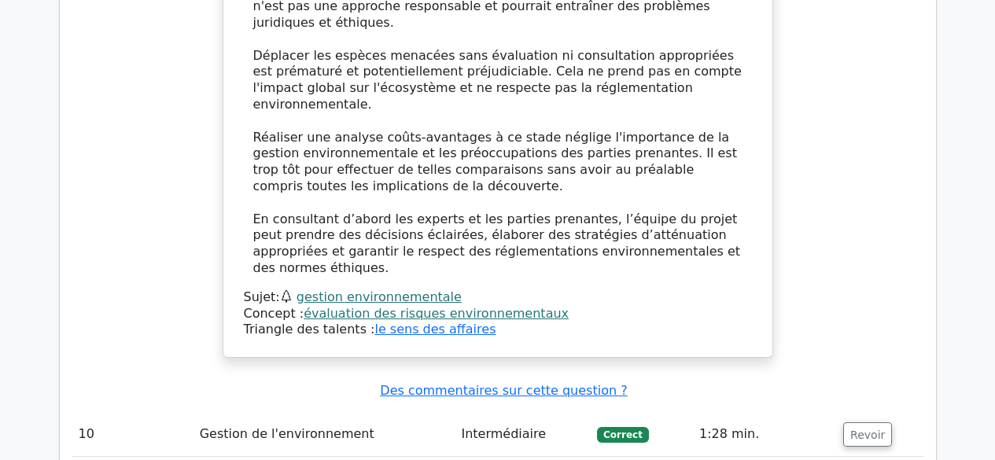
scroll to position [3982, 0]
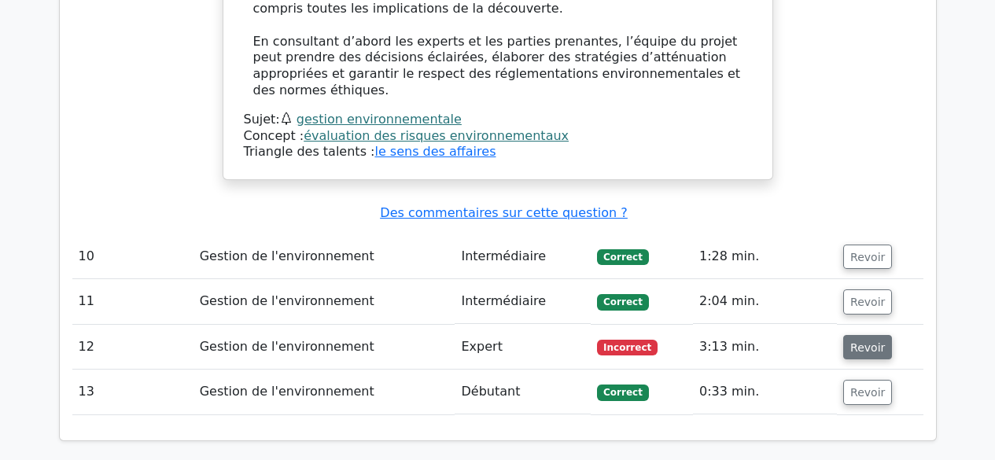
click at [862, 340] on font "Revoir" at bounding box center [867, 346] width 35 height 13
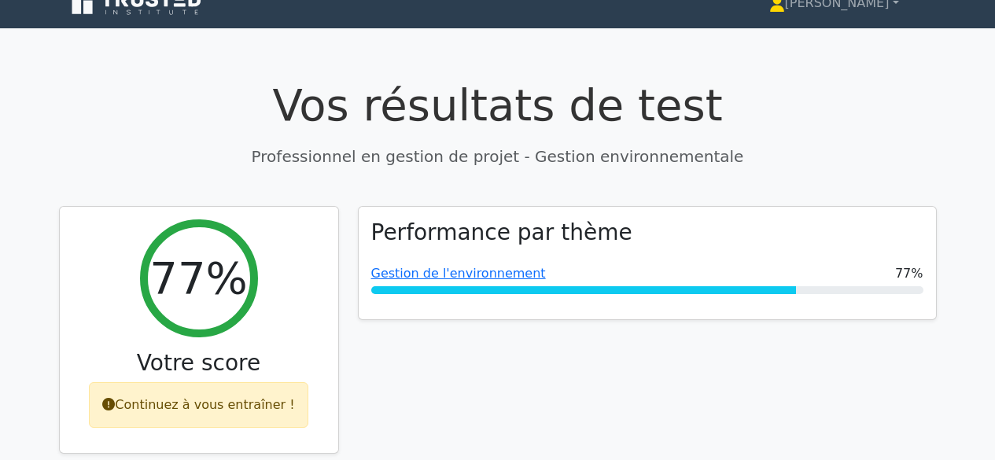
scroll to position [0, 0]
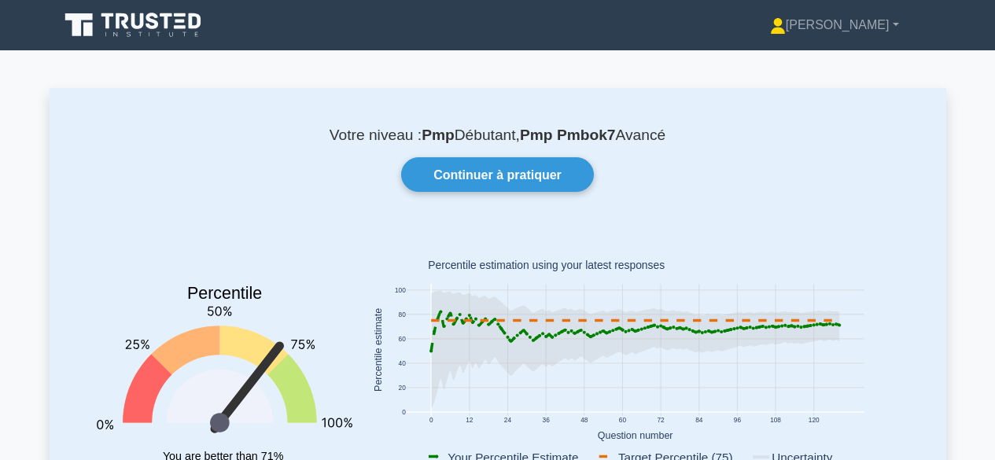
click at [861, 197] on div "Votre niveau : Pmp Débutant, Pmp Pmbok7 Avancé Continuer à pratiquer Percentile…" at bounding box center [498, 325] width 896 height 474
